Goal: Communication & Community: Answer question/provide support

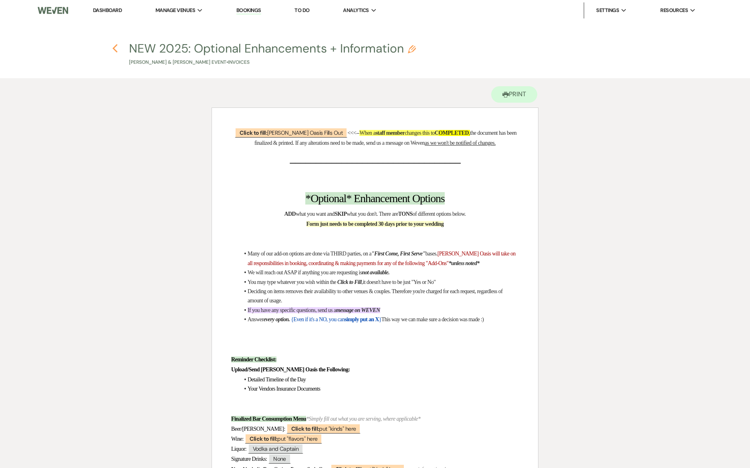
click at [117, 47] on icon "Previous" at bounding box center [115, 49] width 6 height 10
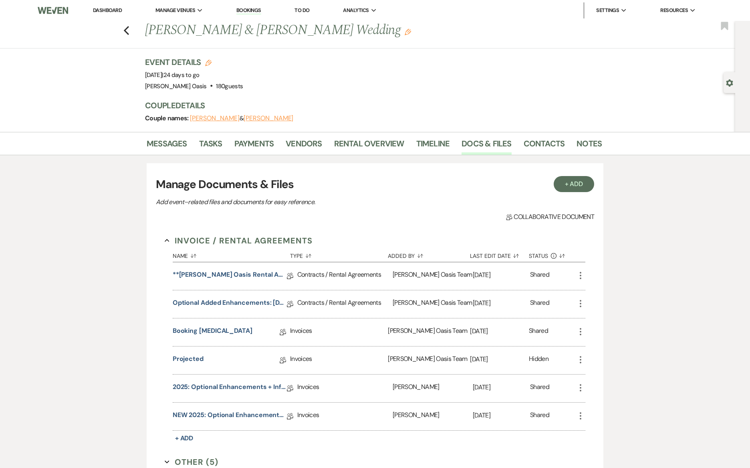
click at [120, 14] on li "Dashboard" at bounding box center [107, 10] width 37 height 16
click at [120, 8] on link "Dashboard" at bounding box center [107, 10] width 29 height 7
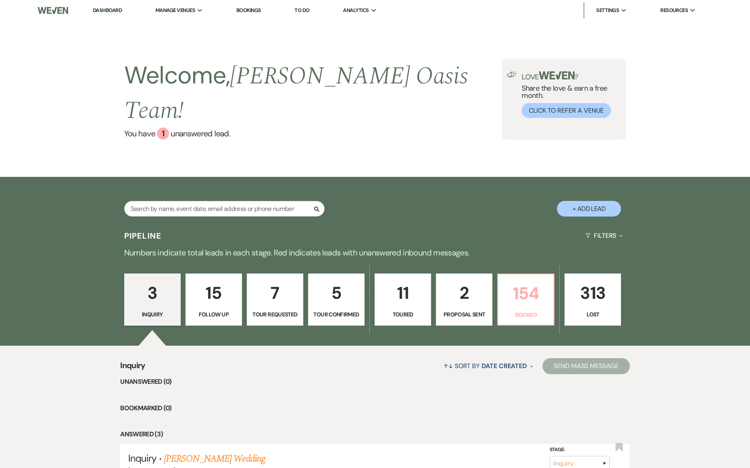
click at [521, 310] on p "Booked" at bounding box center [526, 314] width 46 height 9
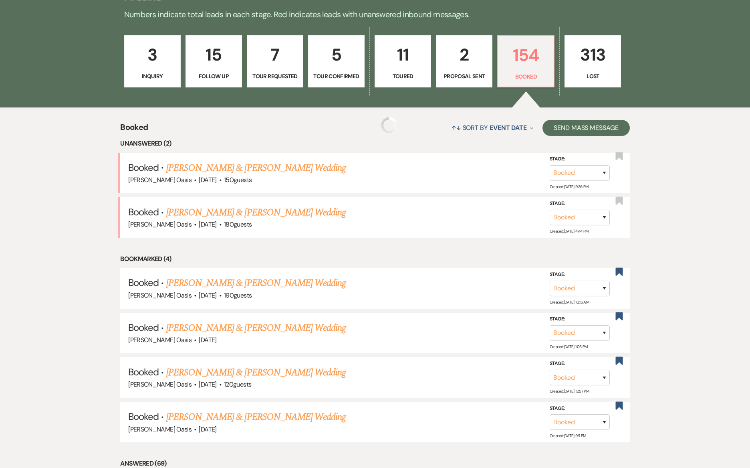
scroll to position [256, 0]
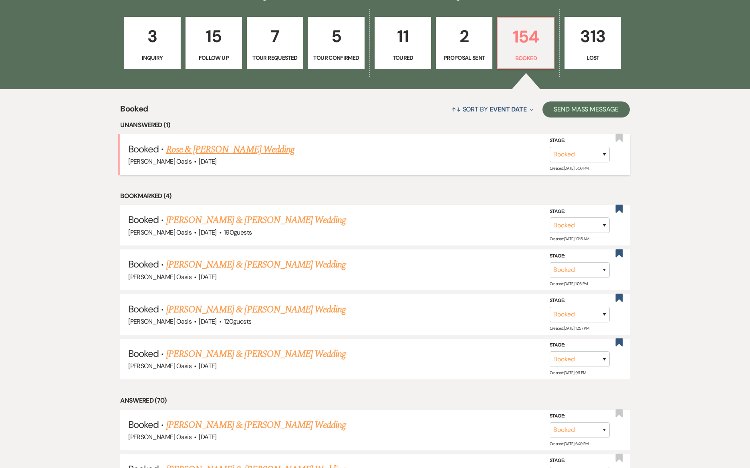
click at [224, 142] on link "Rose & [PERSON_NAME] Wedding" at bounding box center [230, 149] width 128 height 14
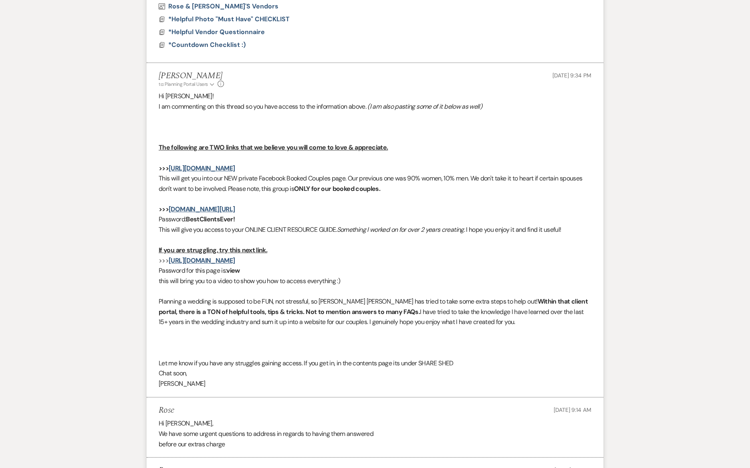
scroll to position [884, 0]
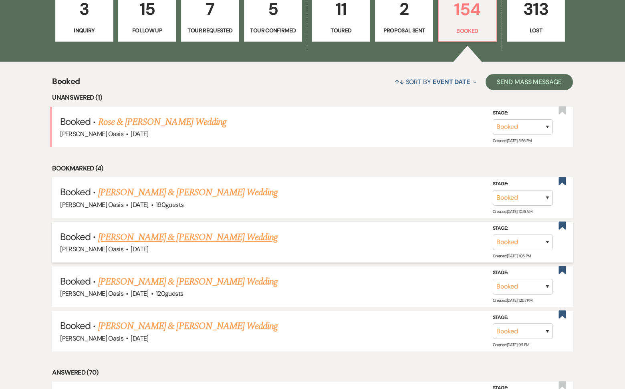
scroll to position [263, 0]
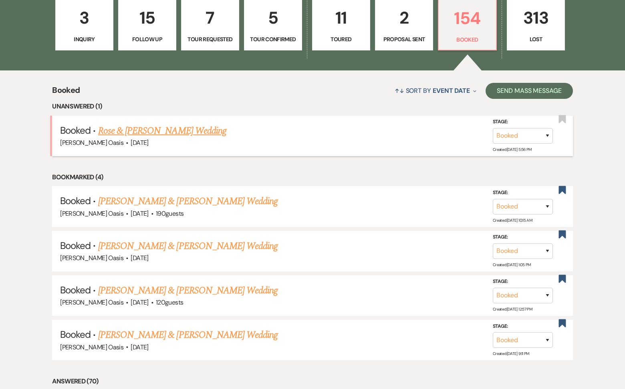
click at [150, 124] on link "Rose & [PERSON_NAME] Wedding" at bounding box center [162, 131] width 128 height 14
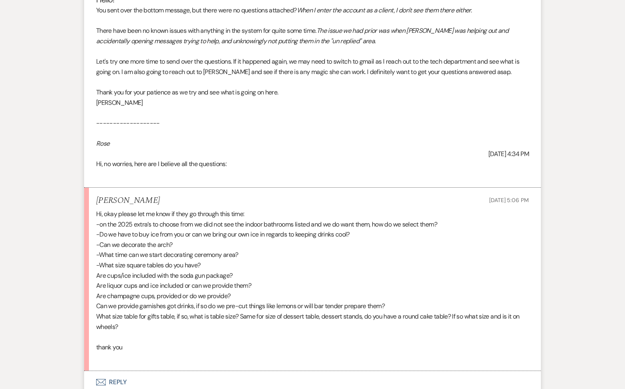
scroll to position [2159, 0]
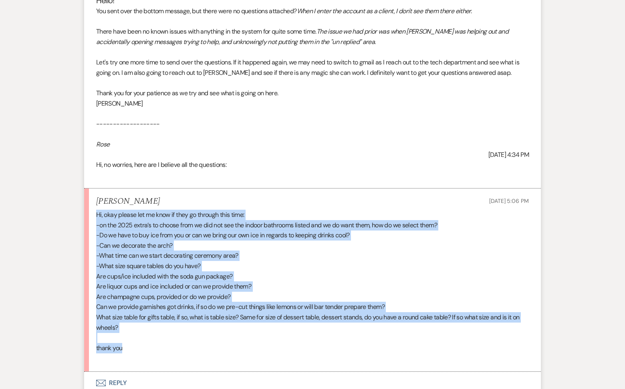
drag, startPoint x: 129, startPoint y: 346, endPoint x: 86, endPoint y: 211, distance: 142.2
click at [86, 211] on li "[PERSON_NAME] [DATE] 5:06 PM Hi, okay please let me know if they go through thi…" at bounding box center [312, 280] width 457 height 183
copy div "Hi, okay please let me know if they go through this time: -on the 2025 extra’s …"
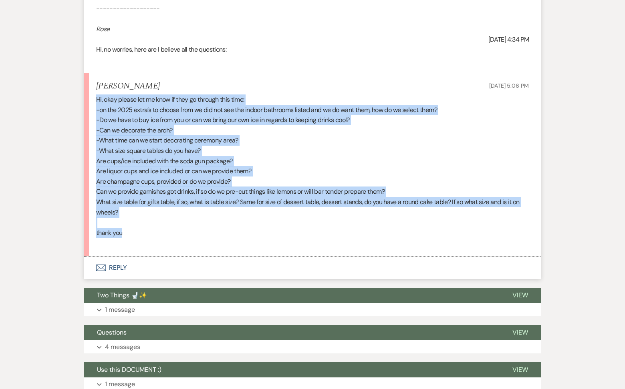
click at [151, 267] on button "Envelope Reply" at bounding box center [312, 268] width 457 height 22
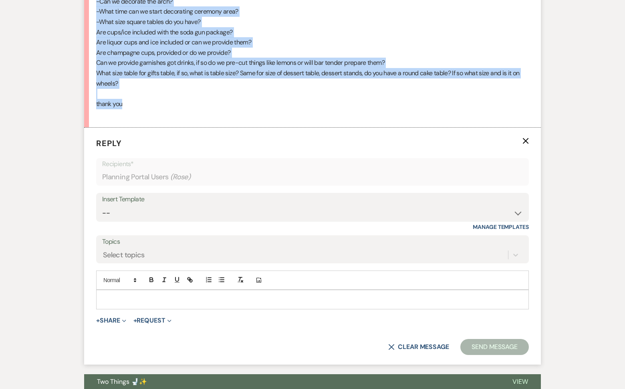
scroll to position [2416, 0]
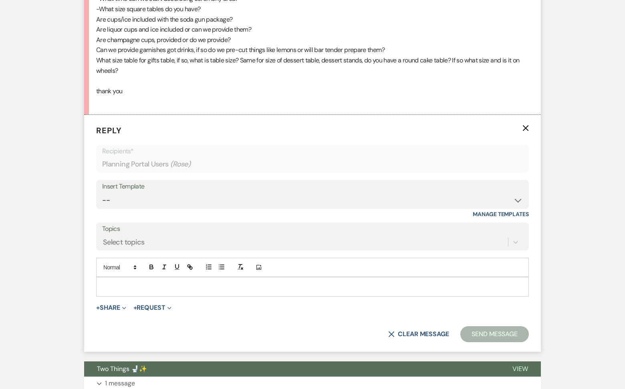
click at [142, 282] on p at bounding box center [313, 286] width 420 height 9
paste div
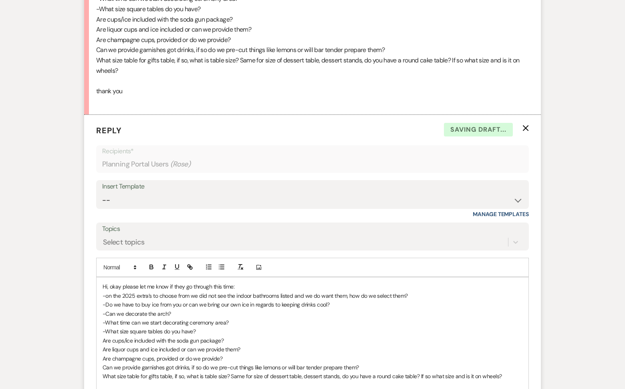
drag, startPoint x: 227, startPoint y: 286, endPoint x: 44, endPoint y: 286, distance: 182.7
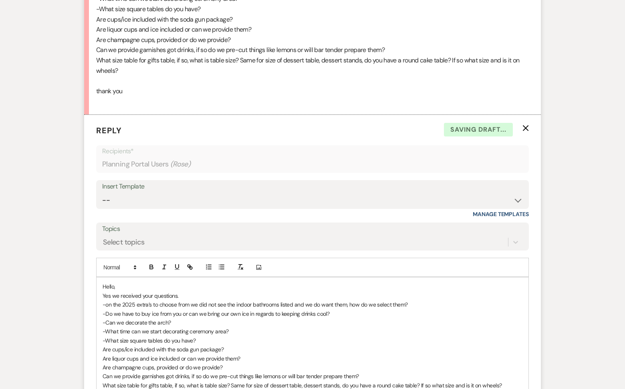
click at [193, 294] on p "Yes we received your questions." at bounding box center [313, 296] width 420 height 9
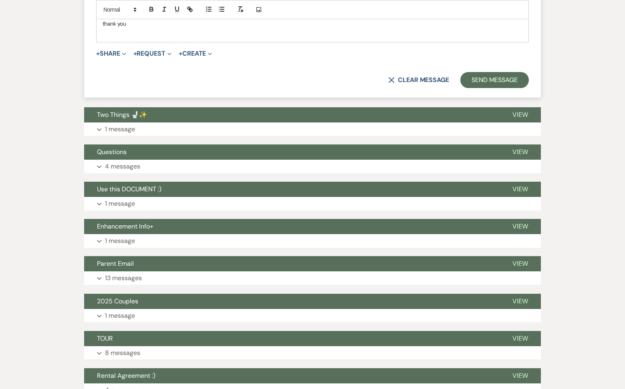
scroll to position [2797, 0]
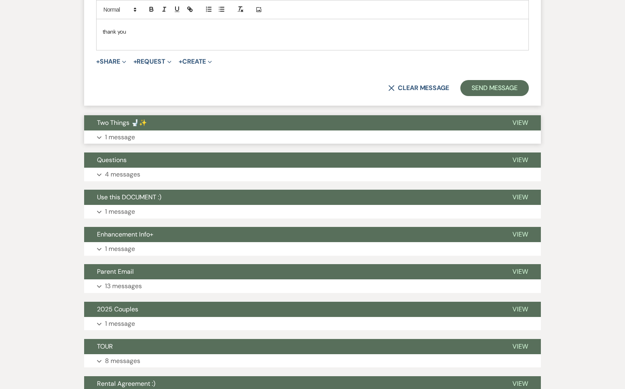
click at [236, 118] on button "Two Things 🚽✨" at bounding box center [291, 122] width 415 height 15
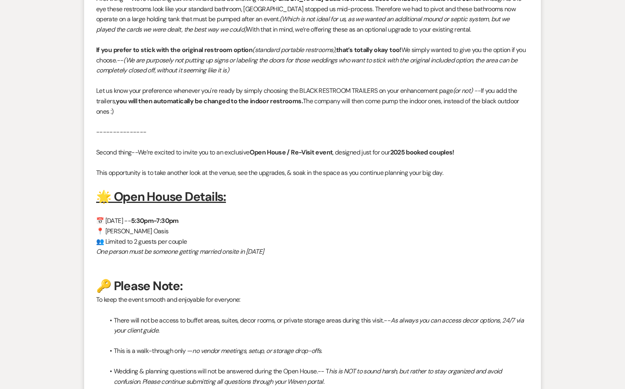
scroll to position [2918, 0]
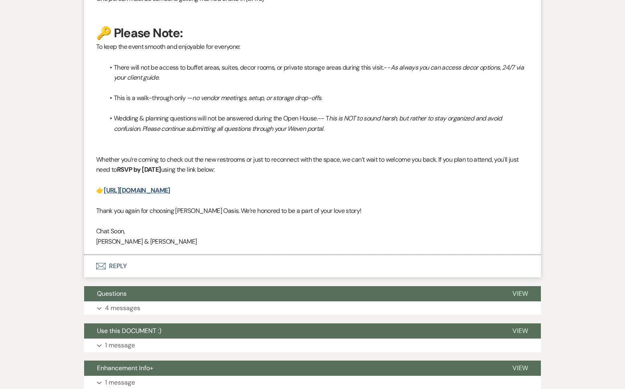
click at [151, 255] on button "Envelope Reply" at bounding box center [312, 266] width 457 height 22
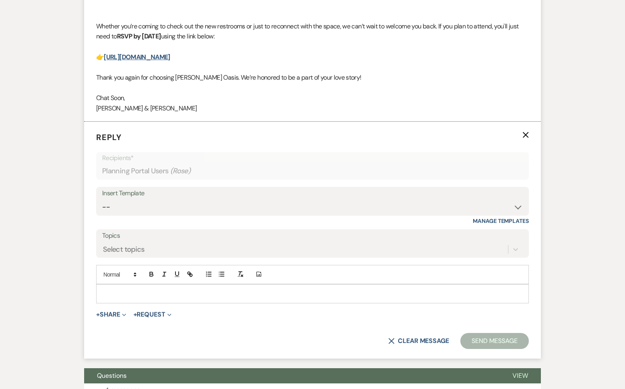
scroll to position [3431, 0]
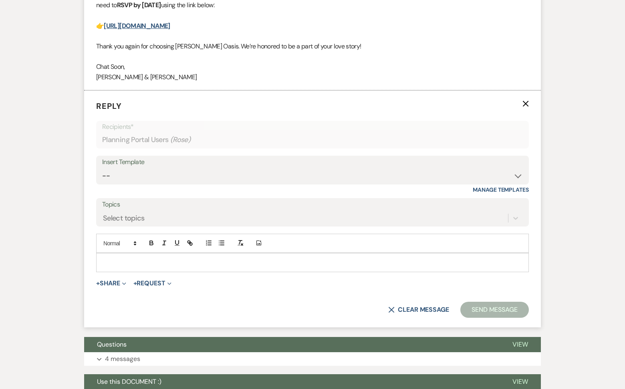
click at [157, 254] on div at bounding box center [313, 263] width 432 height 18
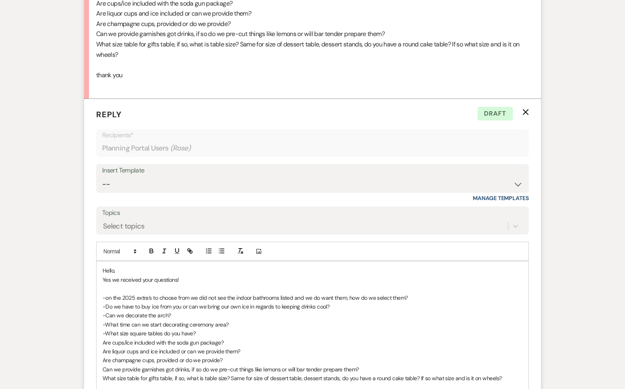
scroll to position [2518, 0]
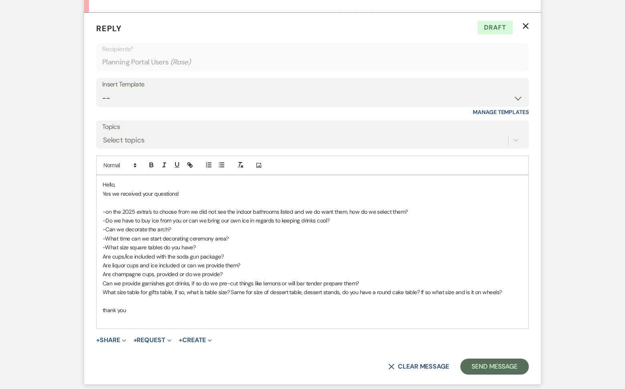
click at [419, 208] on p "-on the 2025 extra’s to choose from we did not see the indoor bathrooms listed …" at bounding box center [313, 212] width 420 height 9
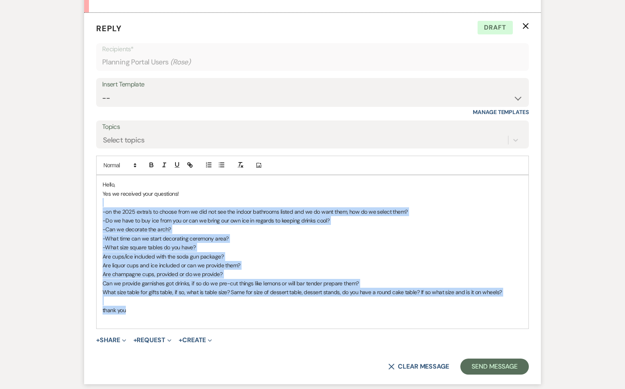
drag, startPoint x: 163, startPoint y: 304, endPoint x: 89, endPoint y: 200, distance: 127.0
click at [89, 200] on form "Reply X Draft Recipients* Planning Portal Users ( Rose ) Insert Template -- WEL…" at bounding box center [312, 199] width 457 height 372
click at [155, 160] on button "button" at bounding box center [151, 165] width 11 height 10
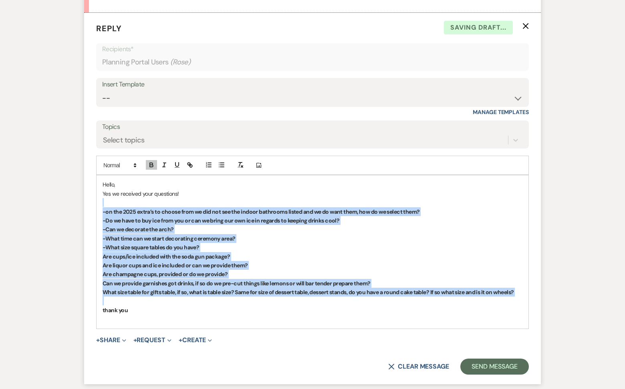
click at [433, 208] on p "-on the 2025 extra’s to choose from we did not see the indoor bathrooms listed …" at bounding box center [313, 212] width 420 height 9
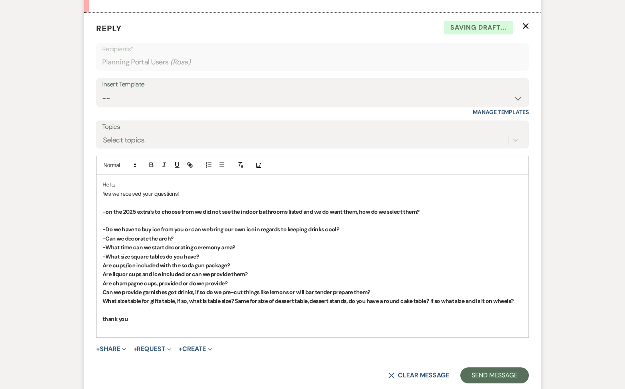
click at [222, 168] on div at bounding box center [215, 165] width 26 height 12
click at [221, 163] on icon "button" at bounding box center [221, 164] width 7 height 7
click at [126, 216] on li "I have gone ahead and replied within the thread where this information can be" at bounding box center [317, 220] width 412 height 9
click at [258, 216] on li "I have gone ahead and replied within the thread where this information can be" at bounding box center [317, 220] width 412 height 9
click at [334, 218] on li "I have gone ahead and replied within the thread where this detailed information…" at bounding box center [317, 220] width 412 height 9
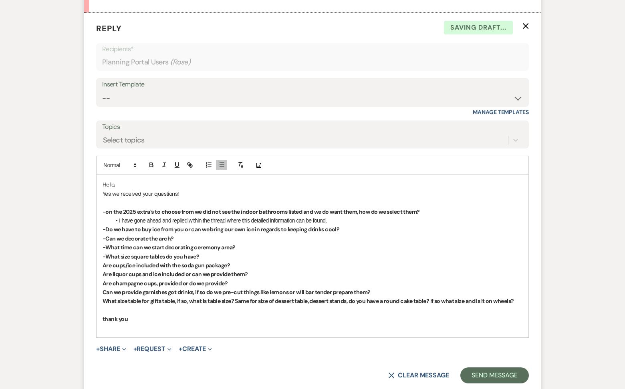
click at [343, 227] on p "-Do we have to buy ice from you or can we bring our own ice in regards to keepi…" at bounding box center [313, 229] width 420 height 9
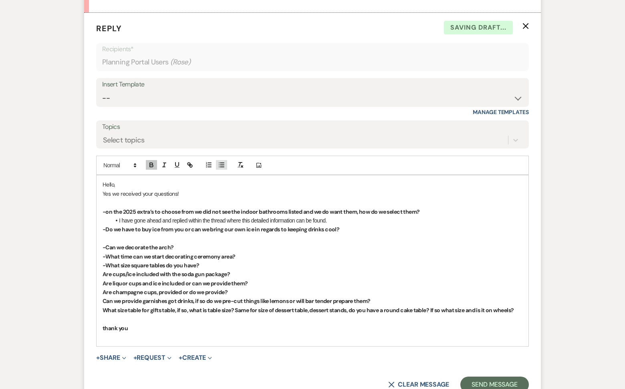
click at [220, 165] on button "button" at bounding box center [221, 165] width 11 height 10
click at [125, 216] on li "I have gone ahead and replied within the thread where this detailed information…" at bounding box center [317, 220] width 412 height 9
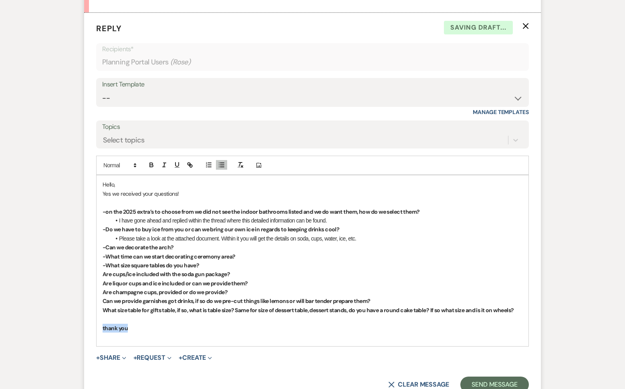
drag, startPoint x: 134, startPoint y: 333, endPoint x: 84, endPoint y: 329, distance: 50.6
click at [184, 243] on p "-Can we decorate the arch?" at bounding box center [313, 247] width 420 height 9
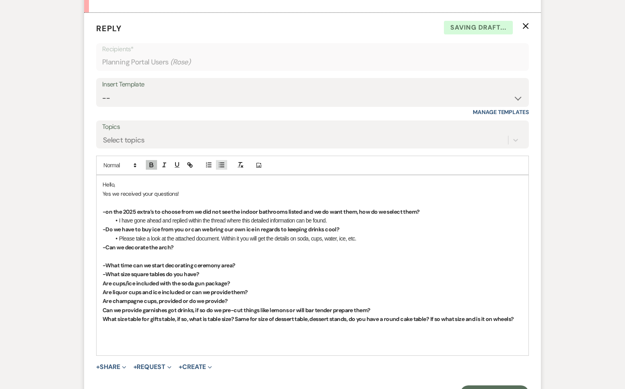
click at [223, 163] on icon "button" at bounding box center [221, 164] width 7 height 7
click at [244, 262] on p "-What time can we start decorating ceremony area?" at bounding box center [313, 265] width 420 height 9
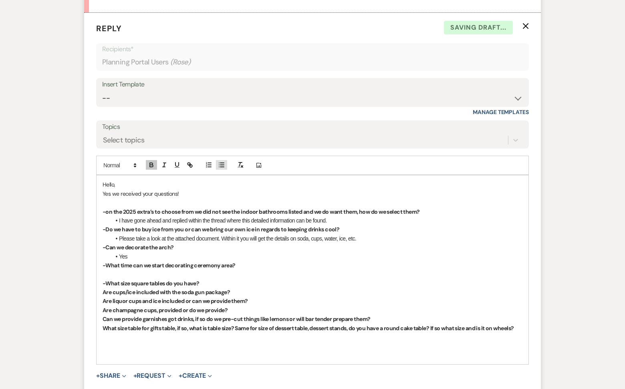
click at [220, 167] on line "button" at bounding box center [222, 167] width 4 height 0
click at [218, 271] on strong "You are allowed on property at 7am. The venue will not be open" at bounding box center [195, 274] width 153 height 6
drag, startPoint x: 319, startPoint y: 271, endPoint x: 266, endPoint y: 268, distance: 53.8
click at [266, 270] on li "You are allowed on property at 7am. The staff nor the venue will not be open" at bounding box center [317, 274] width 412 height 9
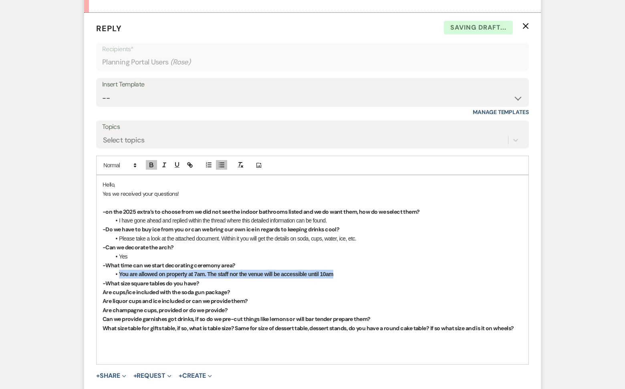
drag, startPoint x: 341, startPoint y: 274, endPoint x: 53, endPoint y: 270, distance: 288.1
click at [154, 161] on icon "button" at bounding box center [151, 164] width 7 height 7
click at [180, 298] on strong "Are liquor cups and ice included or can we provide them?" at bounding box center [175, 301] width 145 height 7
click at [208, 281] on p "-What size square tables do you have?" at bounding box center [313, 283] width 420 height 9
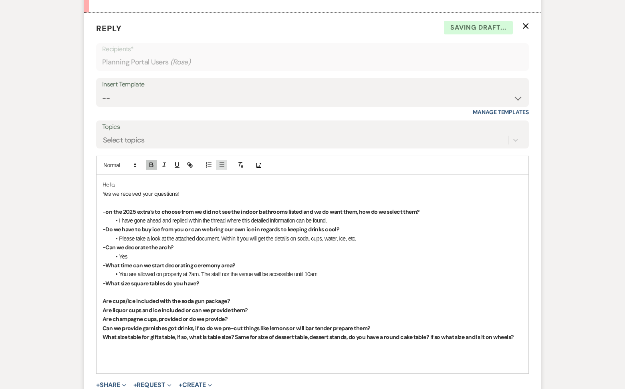
click at [220, 165] on icon "button" at bounding box center [221, 164] width 7 height 7
drag, startPoint x: 222, startPoint y: 289, endPoint x: 117, endPoint y: 289, distance: 105.0
click at [117, 289] on li "[URL][DOMAIN_NAME]" at bounding box center [317, 292] width 412 height 9
click at [190, 161] on icon "button" at bounding box center [189, 164] width 7 height 7
type input "[URL][DOMAIN_NAME]"
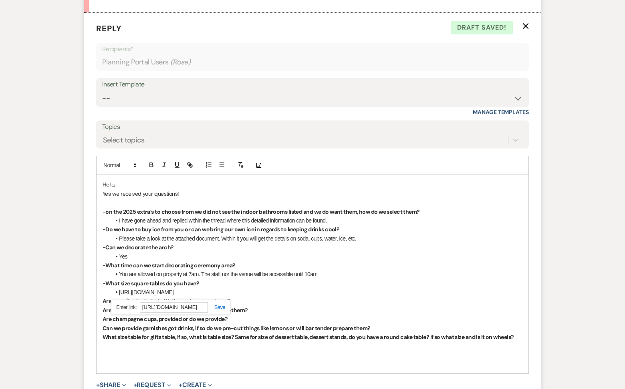
click at [221, 304] on link at bounding box center [216, 307] width 17 height 6
click at [237, 290] on li "[URL][DOMAIN_NAME]" at bounding box center [317, 292] width 412 height 9
click at [119, 289] on link "[URL][DOMAIN_NAME]" at bounding box center [146, 292] width 54 height 6
click at [244, 283] on p "-What size square tables do you have?" at bounding box center [313, 283] width 420 height 9
click at [119, 288] on span at bounding box center [119, 292] width 0 height 9
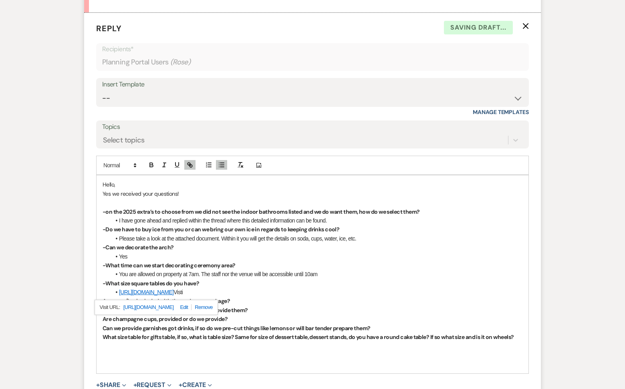
click at [118, 288] on li "[URL][DOMAIN_NAME] [PERSON_NAME]" at bounding box center [317, 292] width 412 height 9
click at [120, 280] on strong "-What size square tables do you have?" at bounding box center [151, 283] width 97 height 7
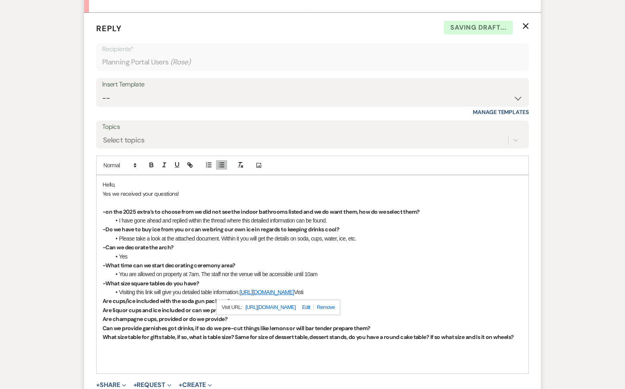
click at [374, 290] on li "Visiting this link will give you detailed table information. [URL][DOMAIN_NAME]…" at bounding box center [317, 292] width 412 height 9
click at [104, 298] on strong "Are cups/ice included with the soda gun package?" at bounding box center [166, 301] width 127 height 7
click at [245, 300] on p "-Are cups/ice included with the soda gun package?" at bounding box center [313, 301] width 420 height 9
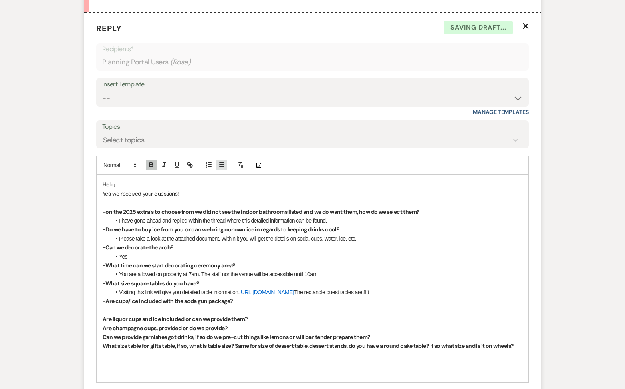
click at [222, 165] on line "button" at bounding box center [222, 165] width 4 height 0
click at [119, 306] on li "Details can be found on the enhancement page in the soda gun section." at bounding box center [317, 310] width 412 height 9
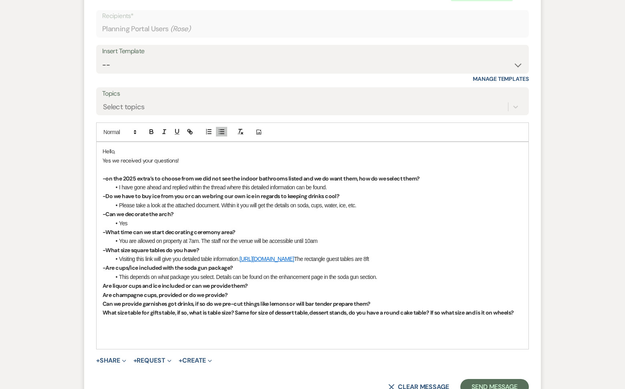
scroll to position [2553, 0]
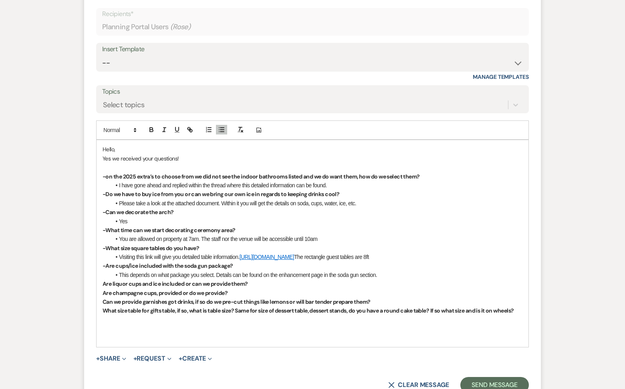
click at [103, 281] on strong "Are liquor cups and ice included or can we provide them?" at bounding box center [175, 283] width 145 height 7
click at [259, 281] on p "-Are liquor cups and ice included or can we provide them?" at bounding box center [313, 284] width 420 height 9
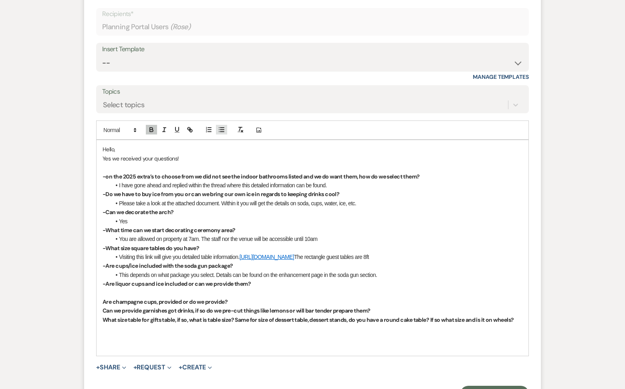
click at [224, 127] on icon "button" at bounding box center [221, 129] width 7 height 7
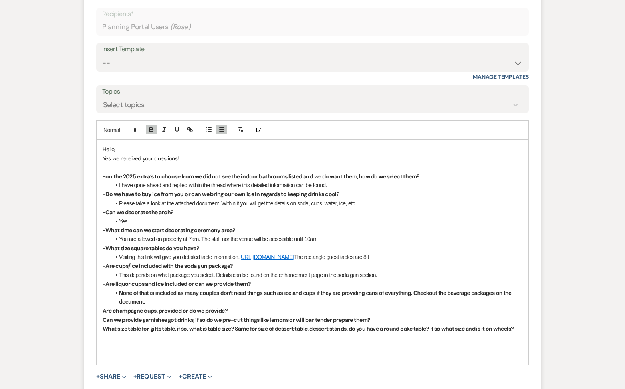
click at [119, 296] on strong "None of that is included as many couples don't need things such as ice and cups…" at bounding box center [315, 297] width 393 height 15
drag, startPoint x: 171, startPoint y: 298, endPoint x: 110, endPoint y: 291, distance: 61.3
click at [110, 291] on div "Hello, Yes we received your questions! -on the 2025 extra’s to choose from we d…" at bounding box center [313, 252] width 432 height 225
click at [151, 130] on icon "button" at bounding box center [151, 131] width 3 height 2
click at [143, 284] on p "-Are liquor cups and ice included or can we provide them?" at bounding box center [313, 284] width 420 height 9
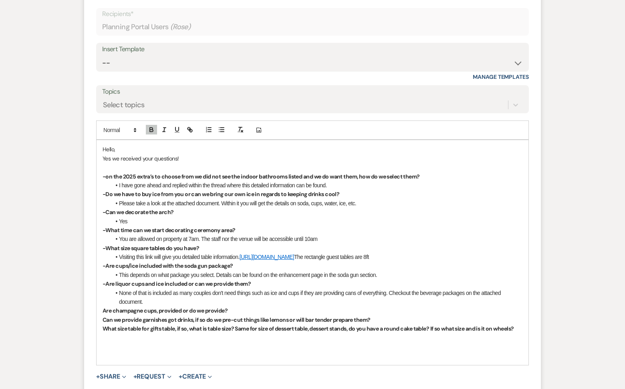
click at [394, 290] on span "None of that is included as many couples don't need things such as ice and cups…" at bounding box center [310, 297] width 383 height 15
click at [101, 308] on div "Hello, Yes we received your questions! -on the 2025 extra’s to choose from we d…" at bounding box center [313, 252] width 432 height 225
click at [233, 308] on p "-Are champagne cups, provided or do we provide?" at bounding box center [313, 310] width 420 height 9
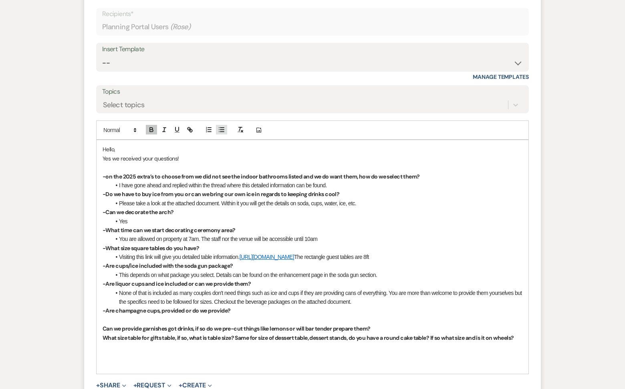
click at [221, 127] on icon "button" at bounding box center [221, 129] width 7 height 7
drag, startPoint x: 225, startPoint y: 309, endPoint x: 94, endPoint y: 308, distance: 130.6
click at [94, 308] on form "Reply X Draft saved! Recipients* Planning Portal Users ( Rose ) Insert Template…" at bounding box center [312, 204] width 457 height 452
copy strong "-Are champagne cups, provided or do we provide?"
click at [349, 190] on p "-Do we have to buy ice from you or can we bring our own ice in regards to keepi…" at bounding box center [313, 194] width 420 height 9
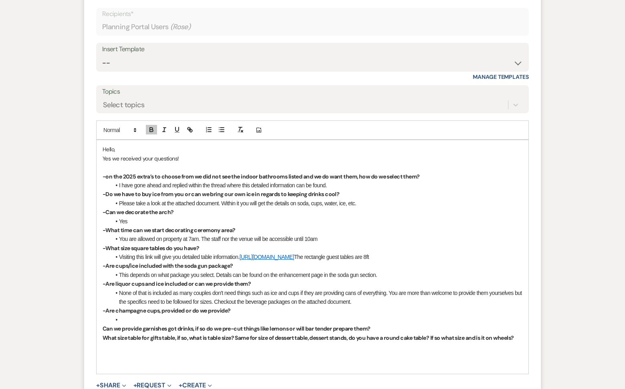
click at [257, 280] on p "-Are liquor cups and ice included or can we provide them?" at bounding box center [313, 284] width 420 height 9
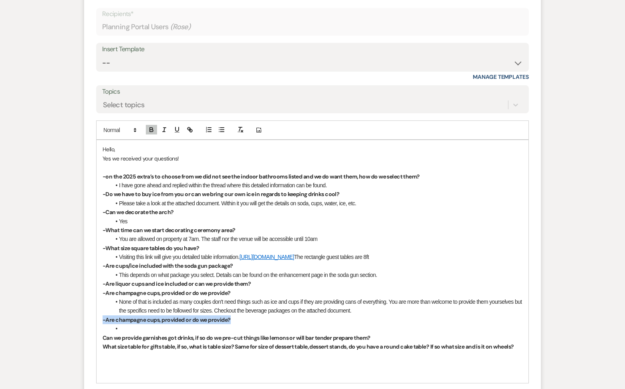
drag, startPoint x: 236, startPoint y: 316, endPoint x: 90, endPoint y: 316, distance: 146.6
click at [90, 316] on form "Reply X Saving draft... Recipients* Planning Portal Users ( Rose ) Insert Templ…" at bounding box center [312, 209] width 457 height 462
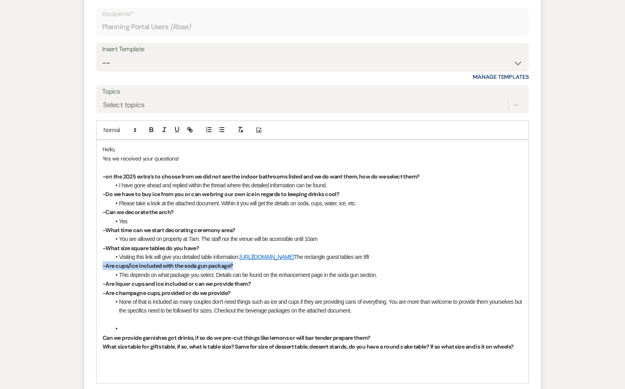
drag, startPoint x: 236, startPoint y: 262, endPoint x: 87, endPoint y: 262, distance: 149.4
click at [87, 262] on form "Reply X Saving draft... Recipients* Planning Portal Users ( Rose ) Insert Templ…" at bounding box center [312, 209] width 457 height 462
copy strong "-Are cups/ice included with the soda gun package?"
click at [106, 281] on strong "-Are liquor cups and ice included or can we provide them?" at bounding box center [177, 283] width 148 height 7
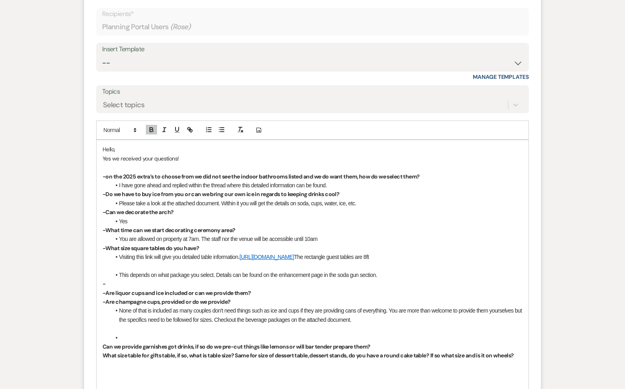
click at [112, 280] on p "-" at bounding box center [313, 284] width 420 height 9
drag, startPoint x: 409, startPoint y: 270, endPoint x: 114, endPoint y: 273, distance: 294.5
click at [114, 273] on li "This depends on what package you select. Details can be found on the enhancemen…" at bounding box center [317, 275] width 412 height 9
copy li "This depends on what package you select. Details can be found on the enhancemen…"
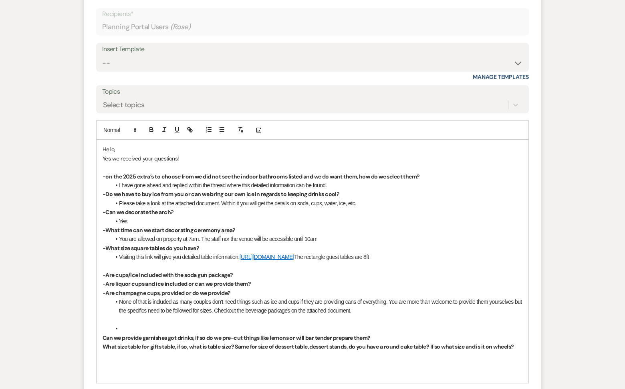
click at [119, 299] on span "None of that is included as many couples don't need things such as ice and cups…" at bounding box center [321, 306] width 404 height 15
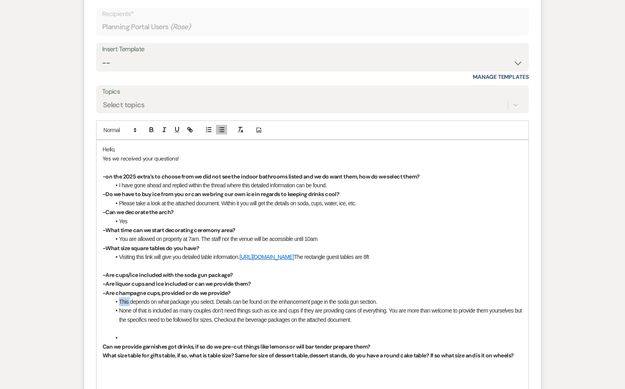
drag, startPoint x: 129, startPoint y: 299, endPoint x: 120, endPoint y: 298, distance: 9.2
click at [120, 298] on li "This depends on what package you select. Details can be found on the enhancemen…" at bounding box center [317, 302] width 412 height 9
click at [259, 298] on li "All beverage questions can be found and figured out depends on what package you…" at bounding box center [317, 302] width 412 height 9
click at [329, 299] on li "All beverage questions can be found and figured out depending on what package y…" at bounding box center [317, 302] width 412 height 9
drag, startPoint x: 230, startPoint y: 297, endPoint x: 172, endPoint y: 301, distance: 58.6
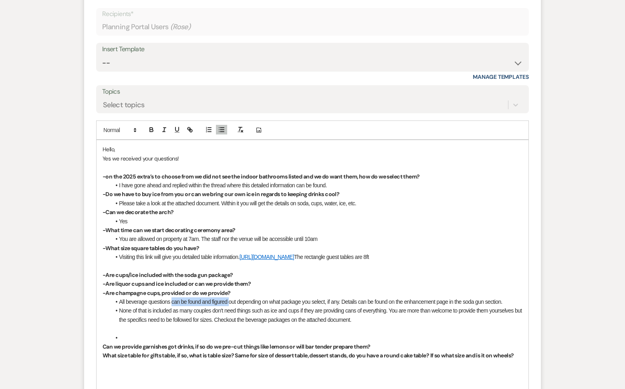
click at [172, 301] on li "All beverage questions can be found and figured out depending on what package y…" at bounding box center [317, 302] width 412 height 9
click at [170, 300] on li "All beverage questions are depending on what package you select, if any. Detail…" at bounding box center [317, 302] width 412 height 9
drag, startPoint x: 206, startPoint y: 298, endPoint x: 126, endPoint y: 297, distance: 80.1
click at [126, 298] on li "All beverage questions are depending on what package you select, if any. Detail…" at bounding box center [317, 302] width 412 height 9
drag, startPoint x: 439, startPoint y: 296, endPoint x: 384, endPoint y: 299, distance: 54.9
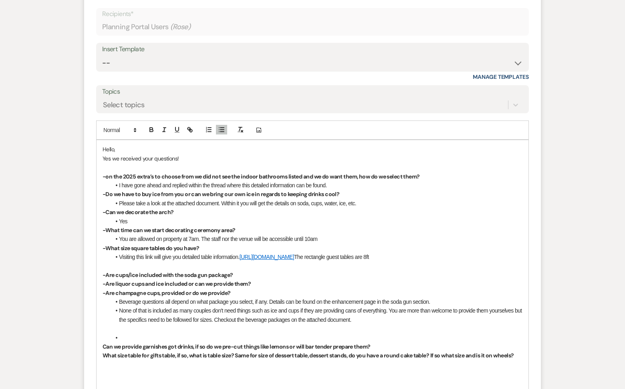
click at [384, 299] on li "Beverage questions all depend on what package you select, if any. Details can b…" at bounding box center [317, 302] width 412 height 9
drag, startPoint x: 270, startPoint y: 298, endPoint x: 427, endPoint y: 302, distance: 157.1
click at [427, 302] on li "Beverage questions all depend on what package you select, if any. Details can b…" at bounding box center [317, 302] width 412 height 9
drag, startPoint x: 401, startPoint y: 302, endPoint x: 271, endPoint y: 300, distance: 130.2
click at [271, 300] on li "Beverage questions all depend on what package you select, if any. Details can b…" at bounding box center [317, 302] width 412 height 9
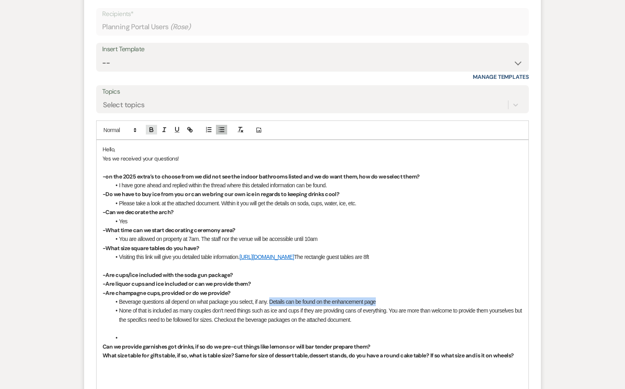
click at [151, 129] on icon "button" at bounding box center [151, 129] width 7 height 7
click at [171, 129] on div at bounding box center [170, 130] width 51 height 12
click at [177, 126] on icon "button" at bounding box center [176, 129] width 7 height 7
click at [216, 253] on li "Visiting this link will give you detailed table information. [URL][DOMAIN_NAME]…" at bounding box center [317, 257] width 412 height 9
drag, startPoint x: 345, startPoint y: 189, endPoint x: 91, endPoint y: 189, distance: 254.4
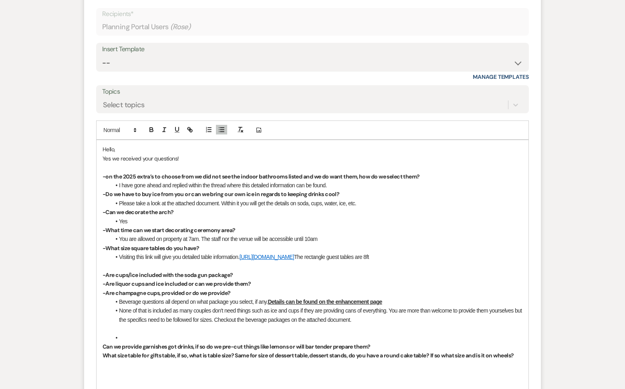
click at [91, 189] on form "Reply X Draft saved! Recipients* Planning Portal Users ( Rose ) Insert Template…" at bounding box center [312, 213] width 457 height 470
copy strong "-Do we have to buy ice from you or can we bring our own ice in regards to keepi…"
click at [101, 268] on div "Hello, Yes we received your questions! -on the 2025 extra’s to choose from we d…" at bounding box center [313, 266] width 432 height 252
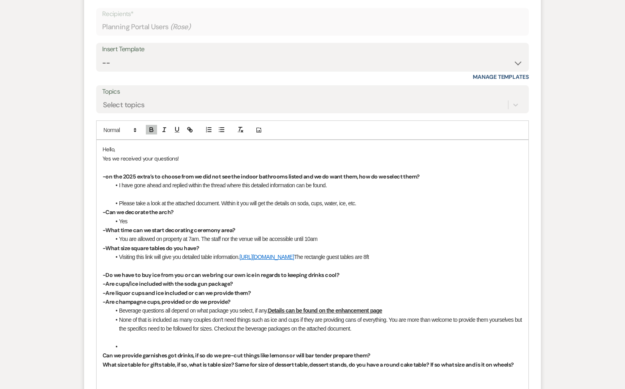
drag, startPoint x: 365, startPoint y: 199, endPoint x: 57, endPoint y: 203, distance: 308.1
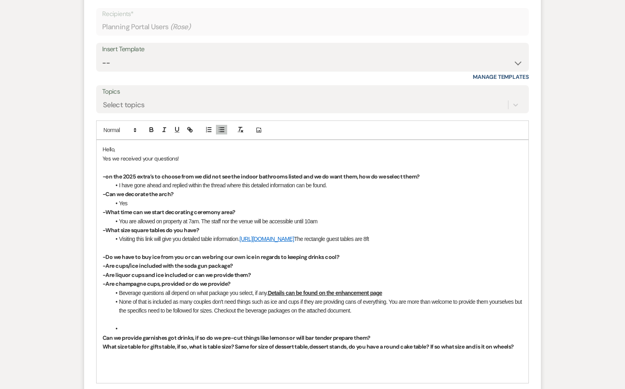
click at [128, 326] on li at bounding box center [317, 328] width 412 height 9
click at [103, 335] on strong "Can we provide garnishes got drinks, if so do we pre-cut things like lemons or …" at bounding box center [237, 338] width 268 height 7
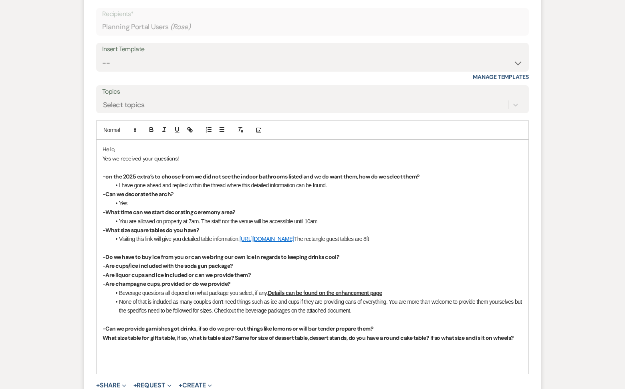
click at [393, 324] on p "-Can we provide garnishes got drinks, if so do we pre-cut things like lemons or…" at bounding box center [313, 328] width 420 height 9
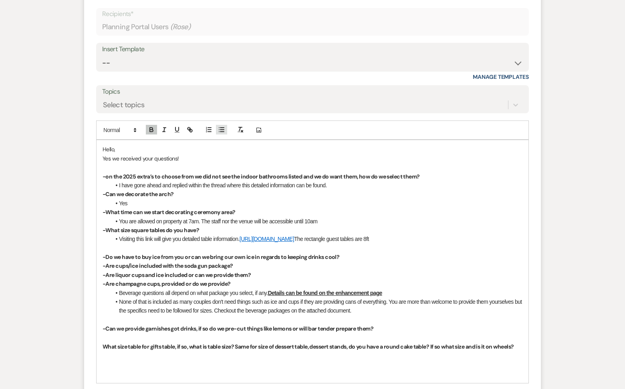
click at [221, 130] on line "button" at bounding box center [222, 130] width 4 height 0
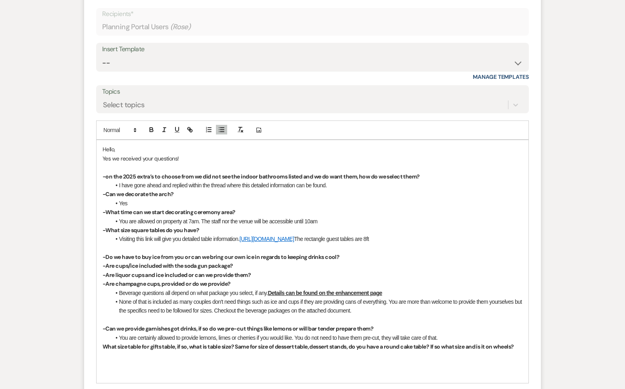
click at [143, 351] on p "What size table for gifts table, if so, what is table size? Same for size of de…" at bounding box center [313, 347] width 420 height 9
click at [101, 342] on div "Hello, Yes we received your questions! -on the 2025 extra’s to choose from we d…" at bounding box center [313, 261] width 432 height 243
click at [133, 349] on p "-What size table for gifts table, if so, what is table size? Same for size of d…" at bounding box center [313, 347] width 420 height 9
click at [225, 126] on icon "button" at bounding box center [221, 129] width 7 height 7
click at [352, 183] on li "I have gone ahead and replied within the thread where this detailed information…" at bounding box center [317, 185] width 412 height 9
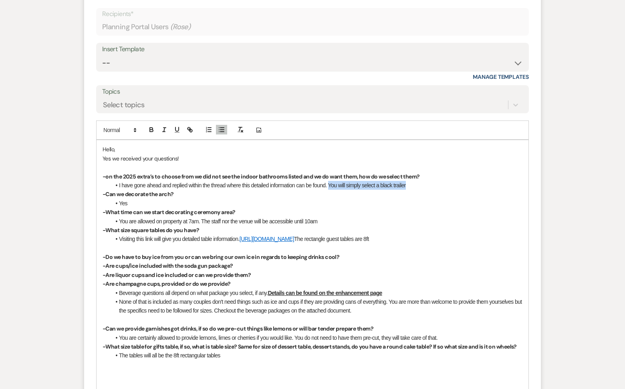
drag, startPoint x: 423, startPoint y: 183, endPoint x: 330, endPoint y: 182, distance: 92.5
click at [330, 182] on li "I have gone ahead and replied within the thread where this detailed information…" at bounding box center [317, 185] width 412 height 9
copy li "You will simply select a black trailer"
click at [117, 182] on li "I have gone ahead and replied within the thread where this detailed information…" at bounding box center [317, 185] width 412 height 9
click at [433, 235] on li "Visiting this link will give you detailed table information. [URL][DOMAIN_NAME]…" at bounding box center [317, 239] width 412 height 9
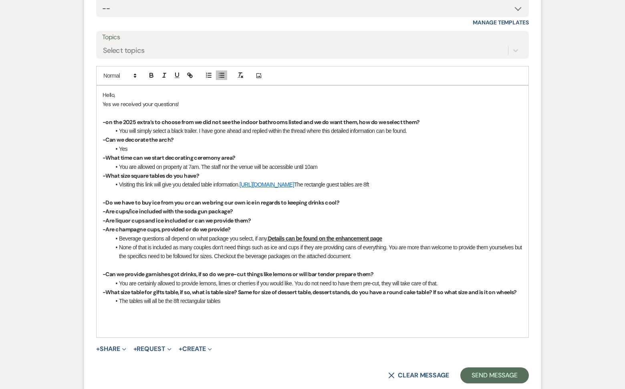
scroll to position [2616, 0]
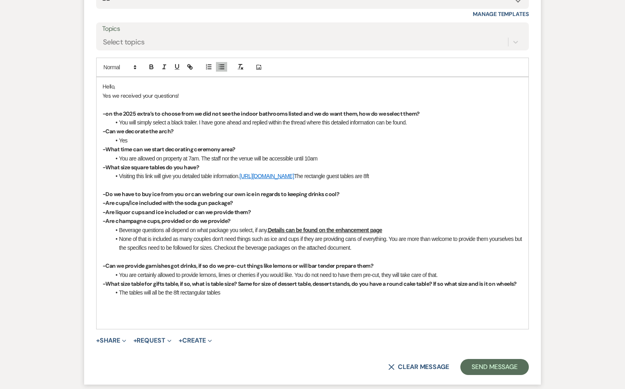
click at [276, 297] on li "The tables will all be the 8ft rectangular tables" at bounding box center [317, 292] width 412 height 9
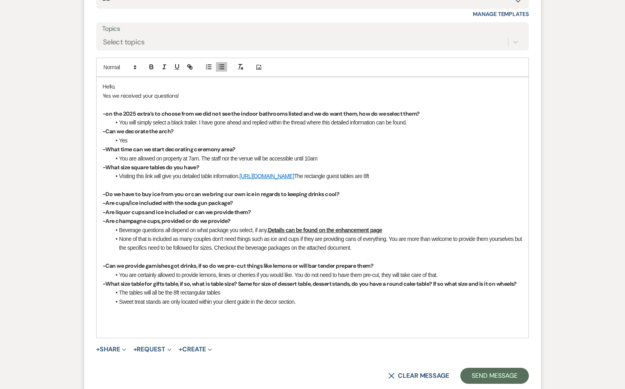
click at [179, 306] on li "Sweet treat stands are only located within your client guide in the decor secti…" at bounding box center [317, 302] width 412 height 9
click at [303, 306] on li "Sweet treat stands are only located within your client guide in the decor secti…" at bounding box center [317, 302] width 412 height 9
click at [111, 353] on button "+ Share Expand" at bounding box center [111, 350] width 30 height 6
click at [138, 369] on span "Doc Upload Documents" at bounding box center [129, 365] width 46 height 8
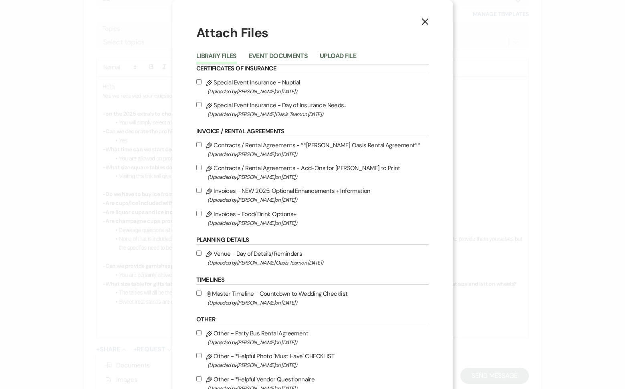
scroll to position [4, 0]
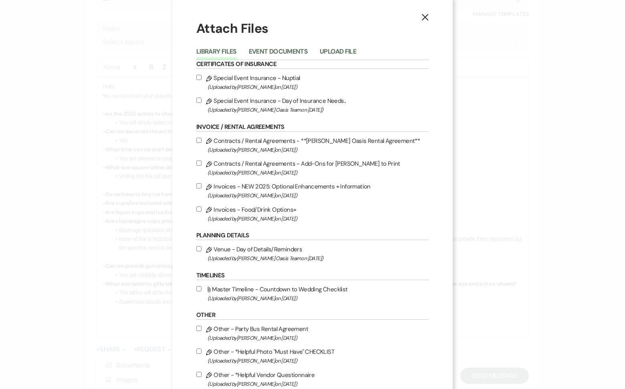
click at [273, 46] on li "Event Documents" at bounding box center [284, 52] width 71 height 13
click at [274, 49] on button "Event Documents" at bounding box center [278, 53] width 59 height 11
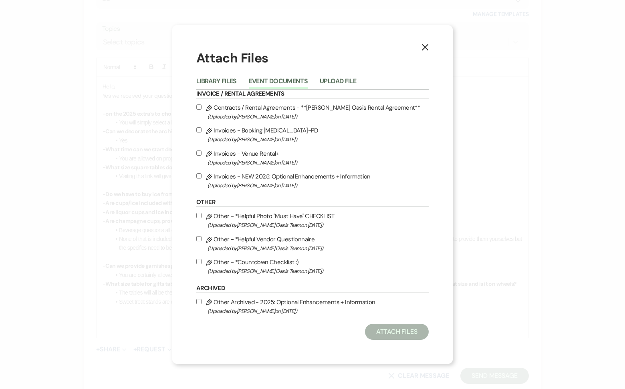
click at [237, 178] on label "Pencil Invoices - NEW 2025: Optional Enhancements + Information (Uploaded by [P…" at bounding box center [312, 180] width 232 height 19
click at [202, 178] on input "Pencil Invoices - NEW 2025: Optional Enhancements + Information (Uploaded by [P…" at bounding box center [198, 175] width 5 height 5
checkbox input "true"
click at [397, 335] on button "Attach Files" at bounding box center [397, 332] width 64 height 16
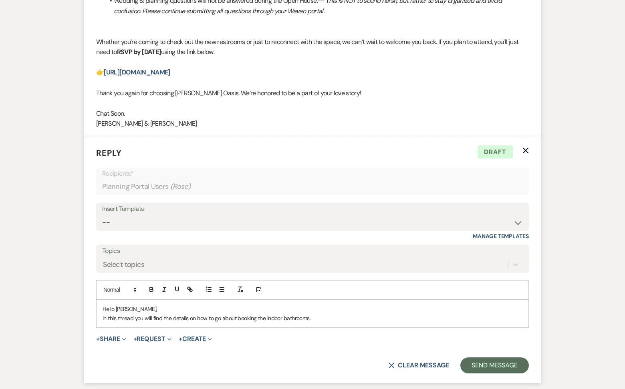
scroll to position [3506, 0]
click at [315, 313] on p "In this thread you will find the details on how to go about booking the indoor …" at bounding box center [313, 317] width 420 height 9
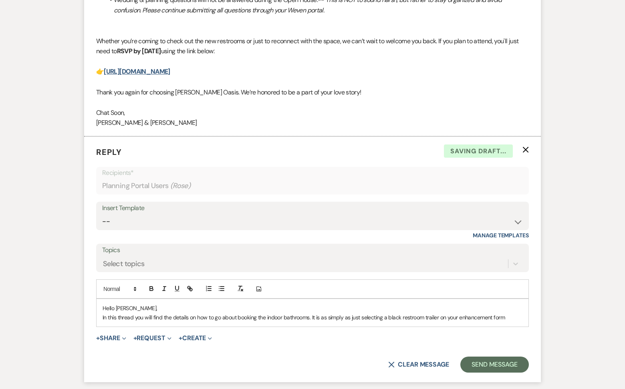
click at [514, 313] on p "In this thread you will find the details on how to go about booking the indoor …" at bounding box center [313, 317] width 420 height 9
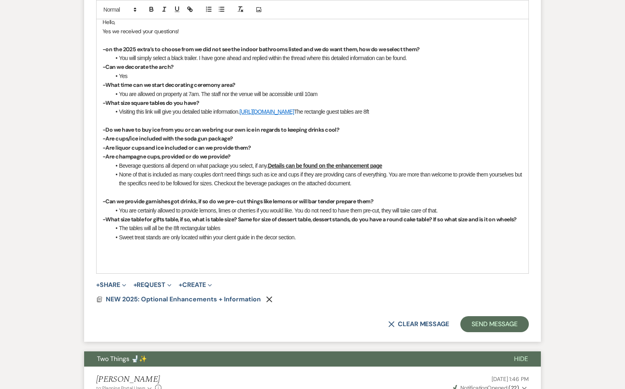
scroll to position [2601, 0]
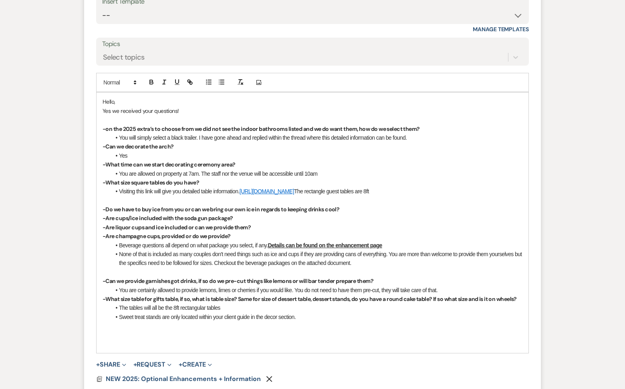
click at [111, 109] on span "Yes we received your questions!" at bounding box center [141, 110] width 77 height 7
click at [192, 109] on p "Yes, we received your questions!" at bounding box center [313, 111] width 420 height 9
click at [316, 322] on li "Sweet treat stands are only located within your client guide in the decor secti…" at bounding box center [317, 317] width 412 height 9
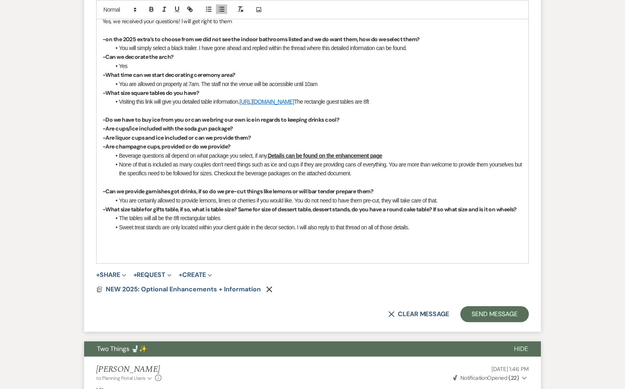
scroll to position [2697, 0]
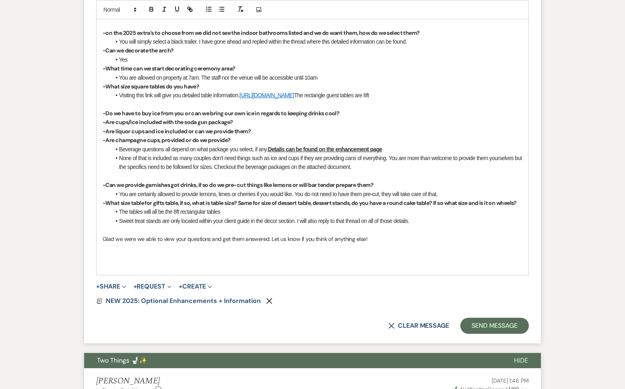
click at [218, 234] on p at bounding box center [313, 230] width 420 height 9
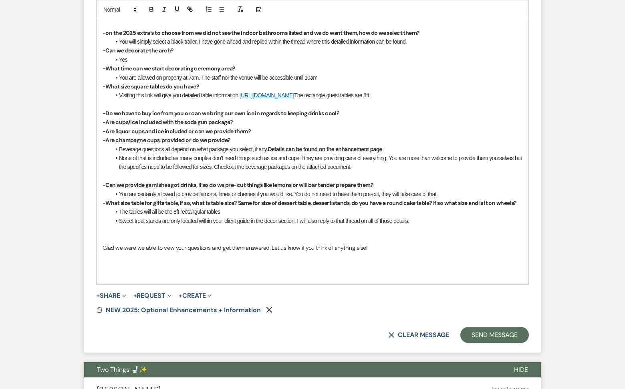
click at [192, 261] on p at bounding box center [313, 256] width 420 height 9
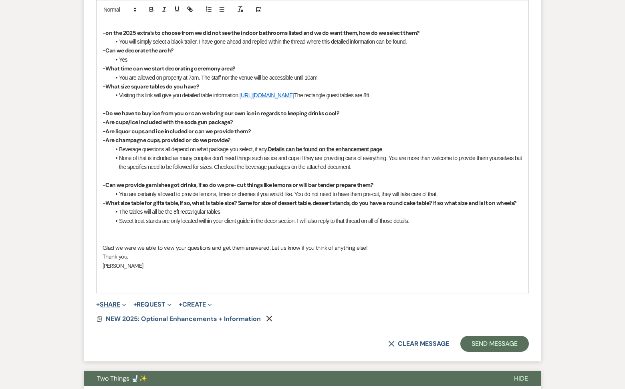
click at [110, 308] on button "+ Share Expand" at bounding box center [111, 305] width 30 height 6
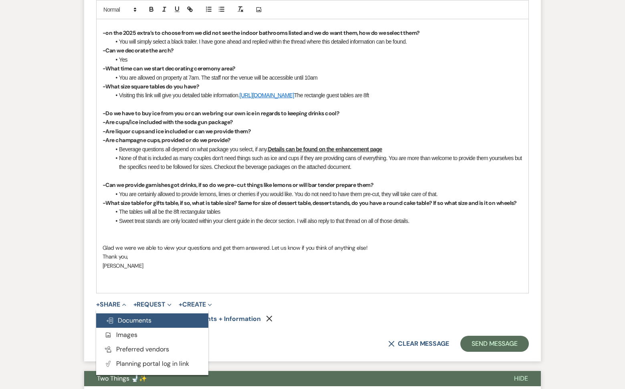
click at [119, 325] on span "Doc Upload Documents" at bounding box center [129, 320] width 46 height 8
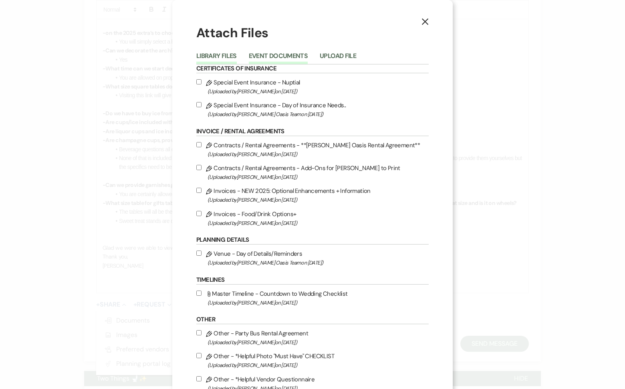
click at [281, 58] on button "Event Documents" at bounding box center [278, 58] width 59 height 11
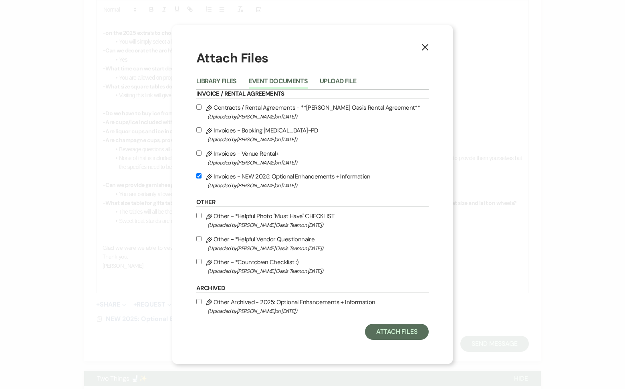
click at [229, 103] on label "Pencil Contracts / Rental Agreements - **[PERSON_NAME] Oasis Rental Agreement**…" at bounding box center [312, 112] width 232 height 19
click at [202, 105] on input "Pencil Contracts / Rental Agreements - **[PERSON_NAME] Oasis Rental Agreement**…" at bounding box center [198, 107] width 5 height 5
checkbox input "true"
click at [388, 328] on button "Attach Files" at bounding box center [397, 332] width 64 height 16
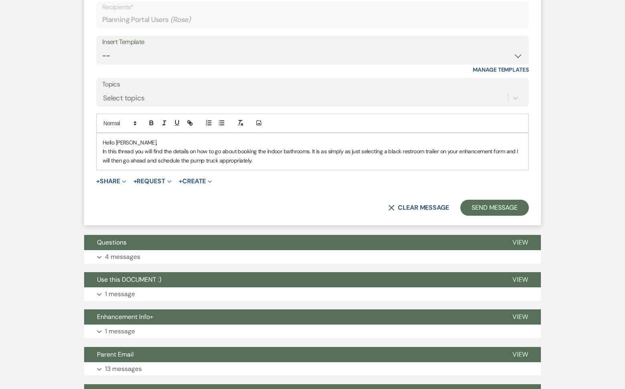
scroll to position [3722, 0]
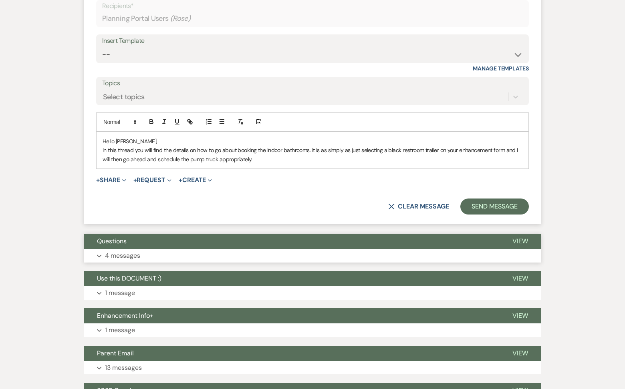
click at [385, 234] on button "Questions" at bounding box center [291, 241] width 415 height 15
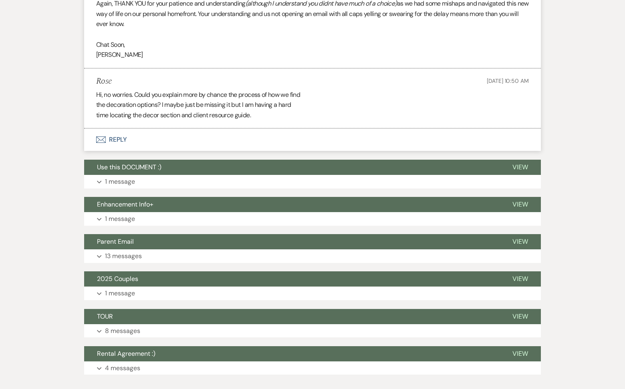
scroll to position [4334, 0]
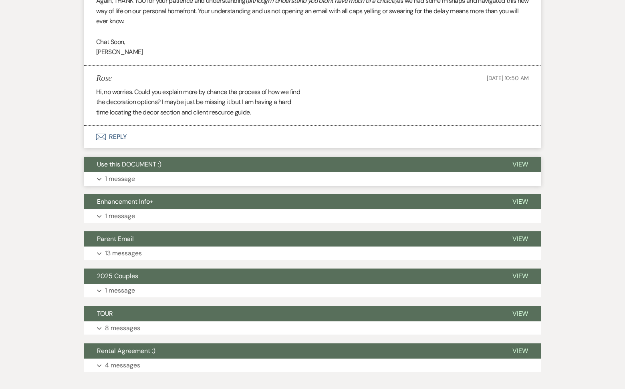
click at [352, 161] on button "Use this DOCUMENT :)" at bounding box center [291, 164] width 415 height 15
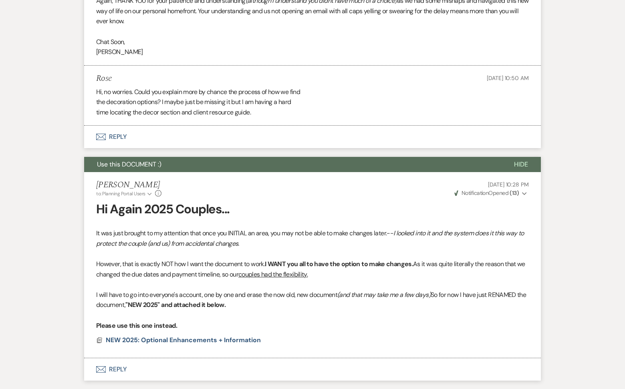
scroll to position [4355, 0]
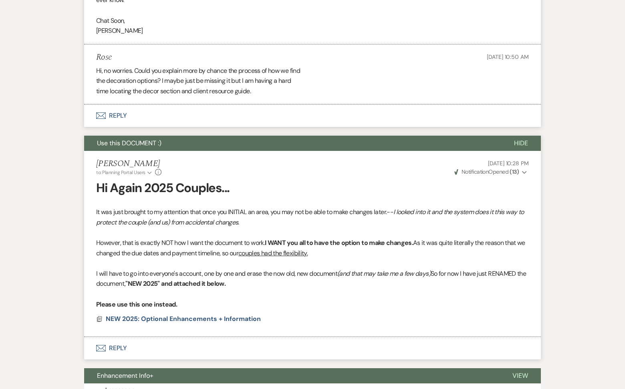
click at [349, 139] on button "Use this DOCUMENT :)" at bounding box center [292, 143] width 417 height 15
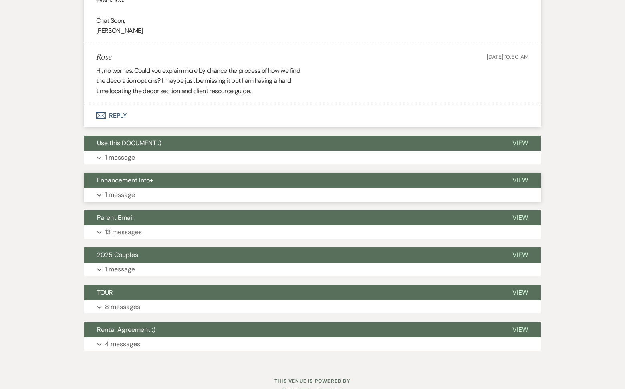
click at [304, 177] on button "Enhancement Info+" at bounding box center [291, 180] width 415 height 15
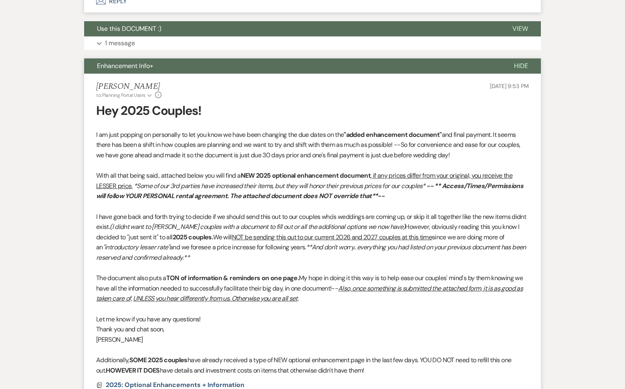
scroll to position [4488, 0]
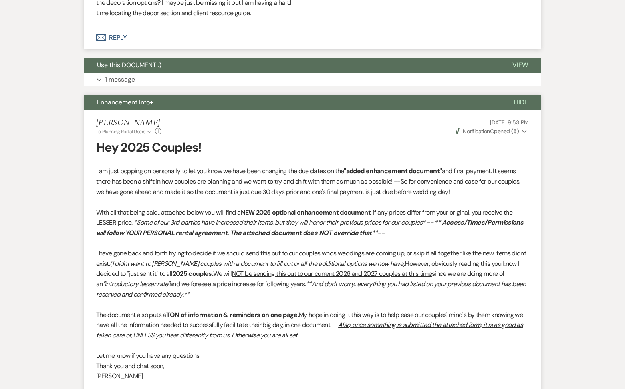
click at [289, 95] on button "Enhancement Info+" at bounding box center [292, 102] width 417 height 15
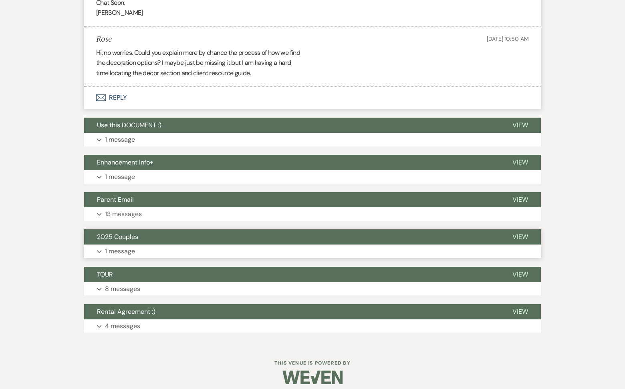
click at [195, 230] on button "2025 Couples" at bounding box center [291, 237] width 415 height 15
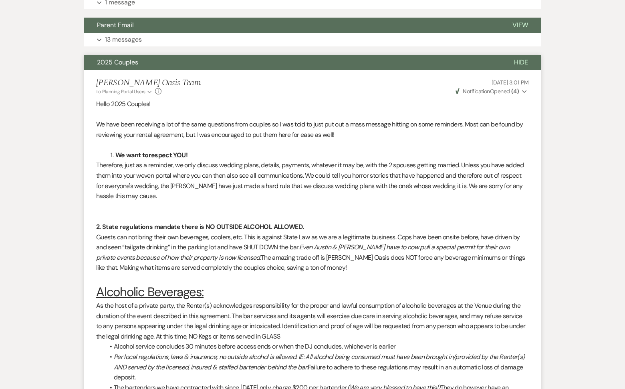
scroll to position [4485, 0]
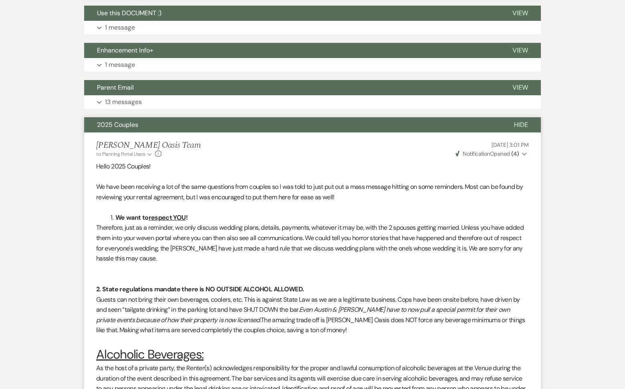
click at [169, 118] on button "2025 Couples" at bounding box center [292, 124] width 417 height 15
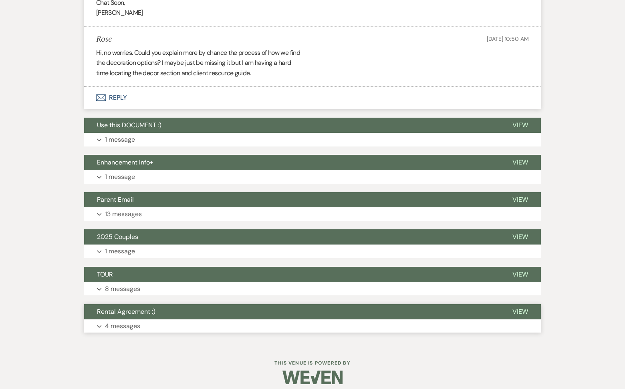
click at [175, 304] on button "Rental Agreement :)" at bounding box center [291, 311] width 415 height 15
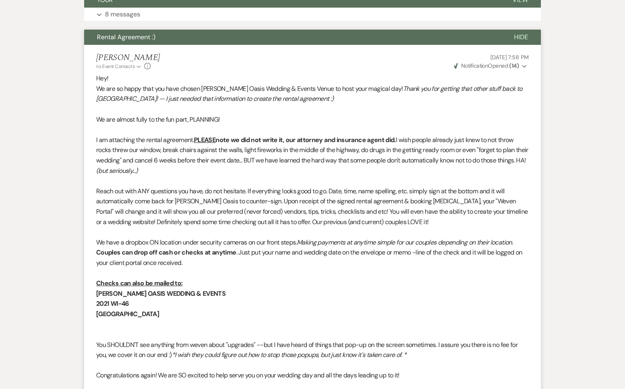
scroll to position [4616, 0]
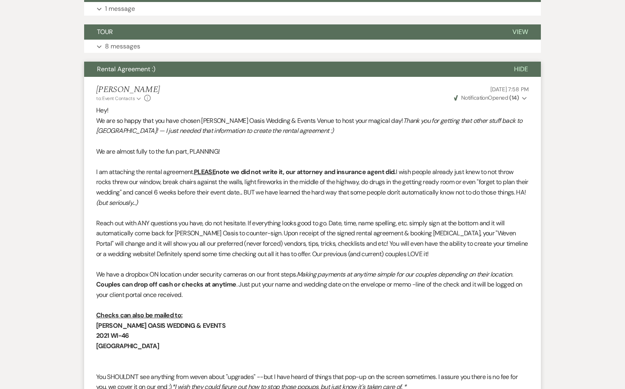
click at [195, 68] on button "Rental Agreement :)" at bounding box center [292, 69] width 417 height 15
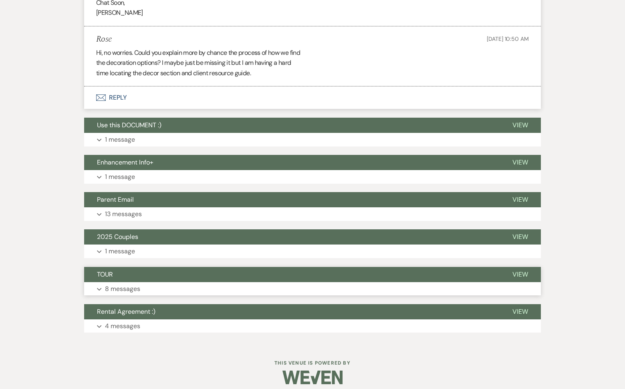
click at [134, 267] on button "TOUR" at bounding box center [291, 274] width 415 height 15
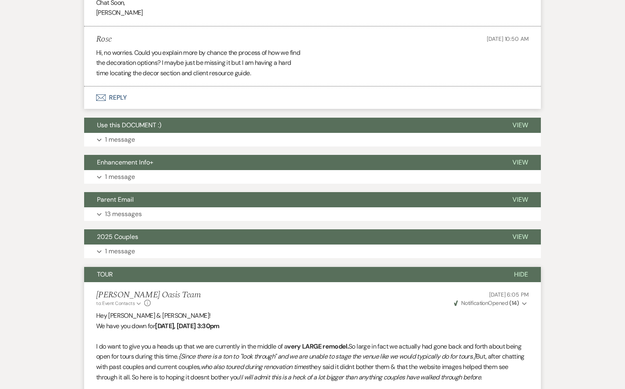
click at [134, 270] on button "TOUR" at bounding box center [292, 274] width 417 height 15
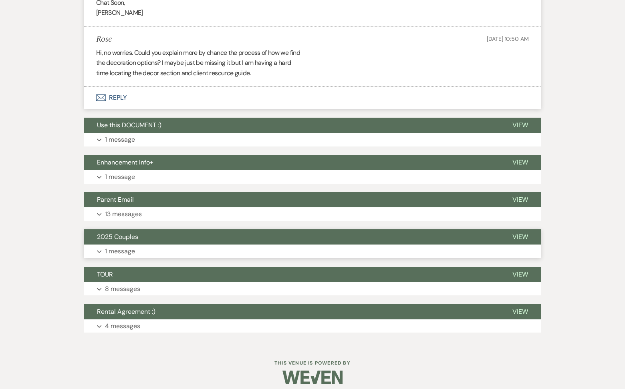
click at [137, 233] on span "2025 Couples" at bounding box center [117, 237] width 41 height 8
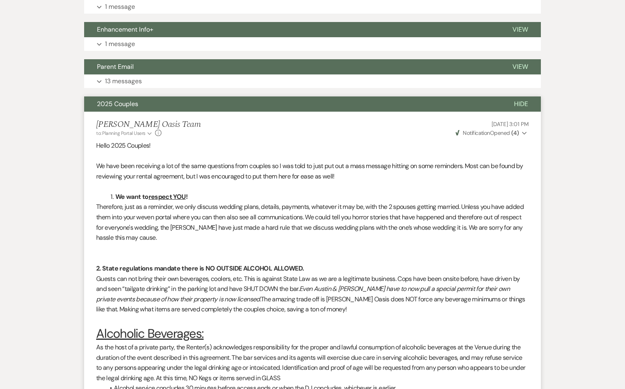
scroll to position [4462, 0]
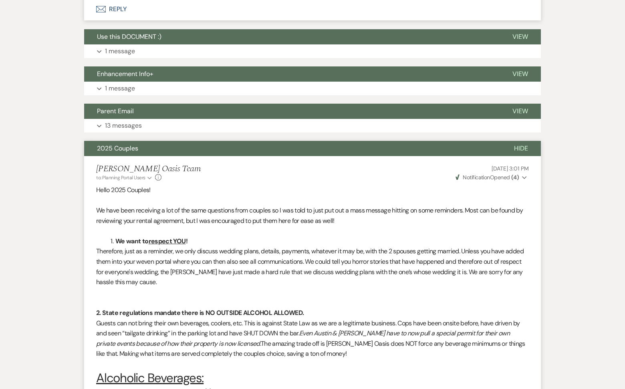
click at [142, 143] on button "2025 Couples" at bounding box center [292, 148] width 417 height 15
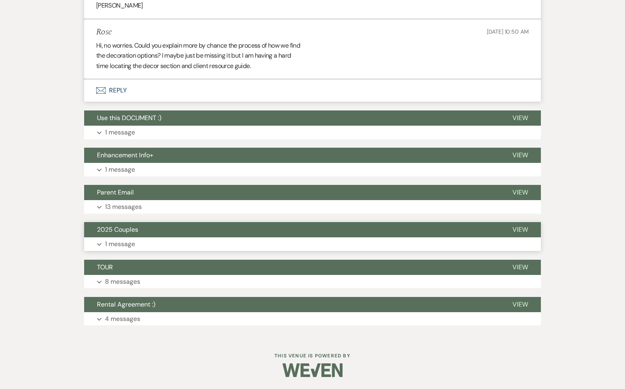
scroll to position [4373, 0]
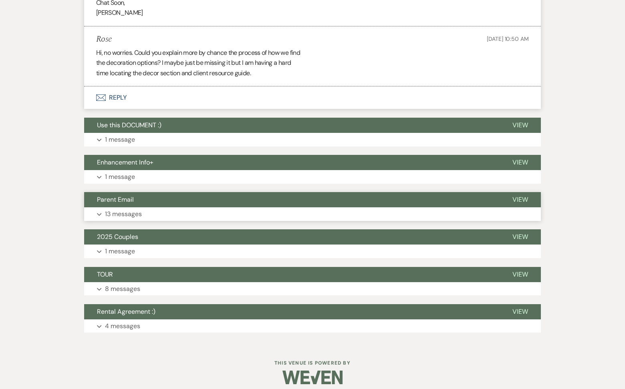
click at [135, 192] on button "Parent Email" at bounding box center [291, 199] width 415 height 15
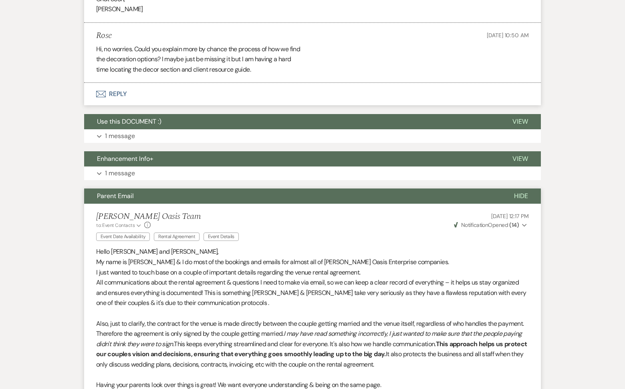
click at [134, 193] on button "Parent Email" at bounding box center [292, 196] width 417 height 15
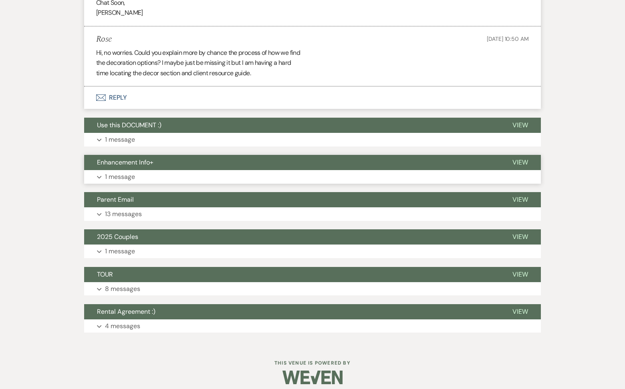
click at [142, 161] on button "Enhancement Info+" at bounding box center [291, 162] width 415 height 15
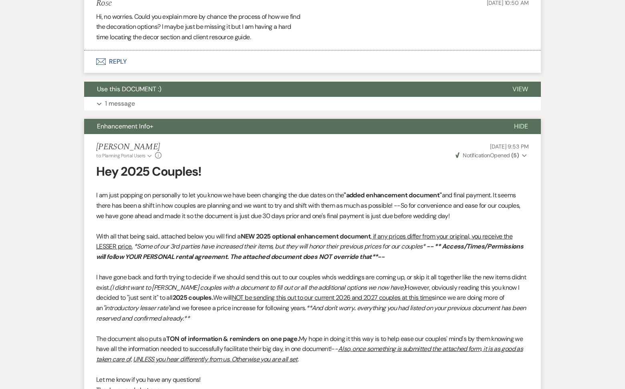
scroll to position [4331, 0]
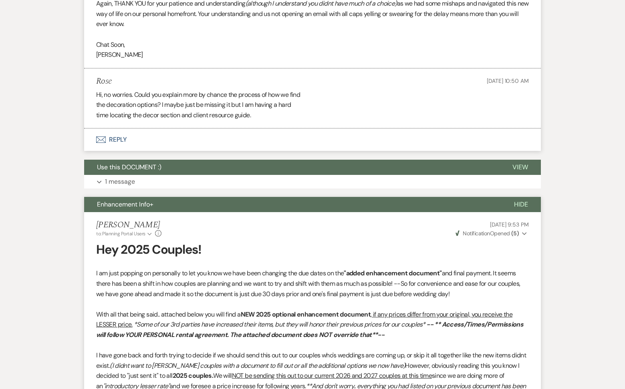
click at [142, 200] on span "Enhancement Info+" at bounding box center [125, 204] width 56 height 8
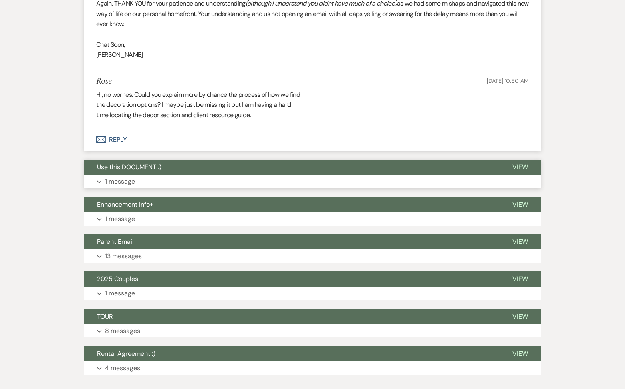
click at [146, 163] on span "Use this DOCUMENT :)" at bounding box center [129, 167] width 64 height 8
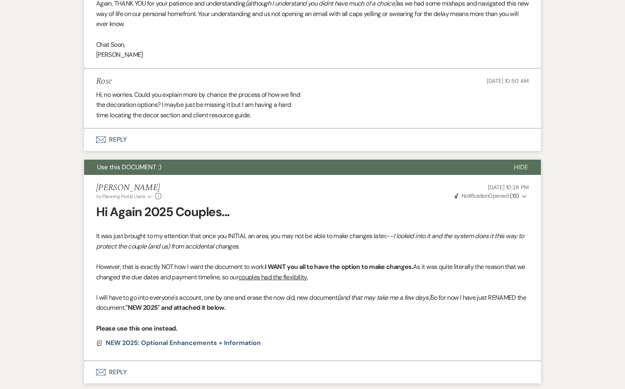
click at [156, 163] on span "Use this DOCUMENT :)" at bounding box center [129, 167] width 64 height 8
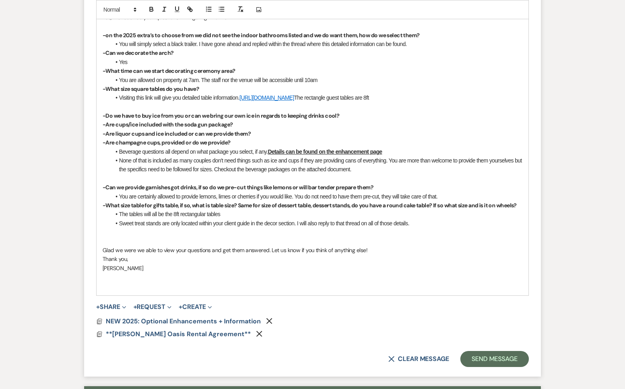
scroll to position [2709, 0]
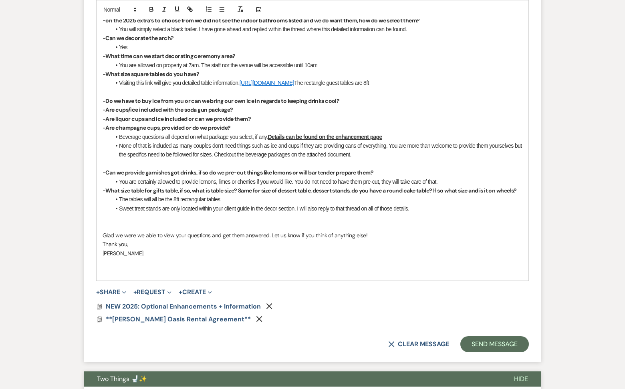
drag, startPoint x: 298, startPoint y: 212, endPoint x: 425, endPoint y: 215, distance: 127.0
click at [425, 213] on li "Sweet treat stands are only located within your client guide in the decor secti…" at bounding box center [317, 208] width 412 height 9
drag, startPoint x: 298, startPoint y: 213, endPoint x: 466, endPoint y: 215, distance: 167.5
click at [467, 213] on li "Sweet treat stands are only located within your client guide in the decor secti…" at bounding box center [317, 208] width 412 height 9
click at [166, 8] on icon "button" at bounding box center [164, 9] width 7 height 7
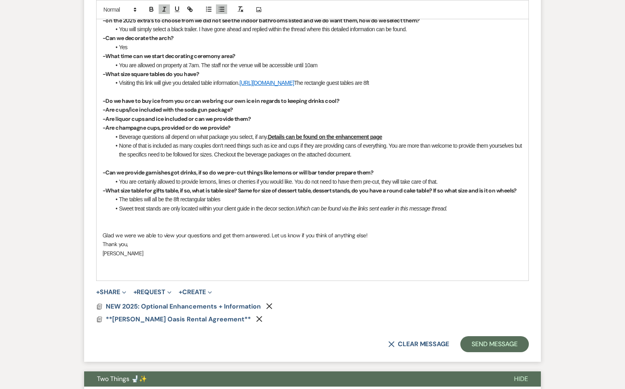
click at [257, 187] on strong "-What size table for gifts table, if so, what is table size? Same for size of d…" at bounding box center [310, 190] width 414 height 7
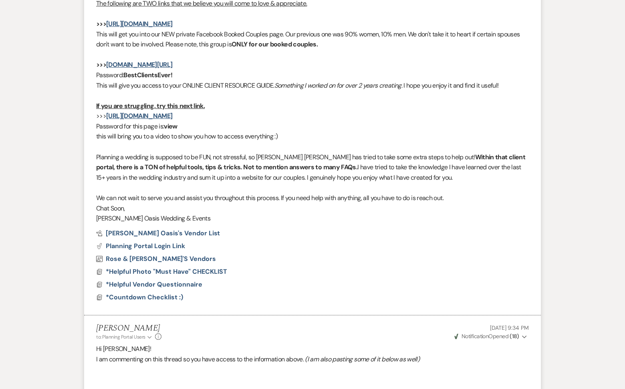
scroll to position [530, 0]
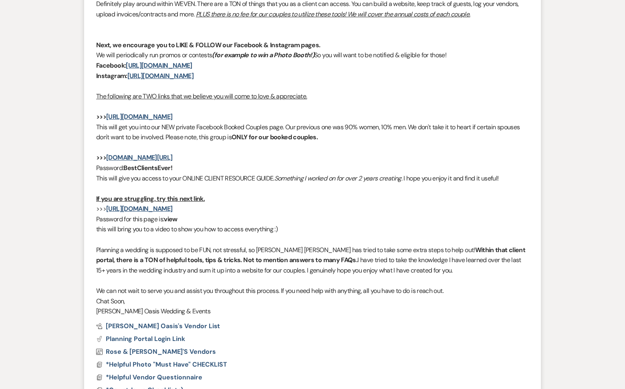
drag, startPoint x: 423, startPoint y: 271, endPoint x: 83, endPoint y: 157, distance: 359.0
copy div ">>> [DOMAIN_NAME][URL] Password: BestClientsEver! This will give you access to …"
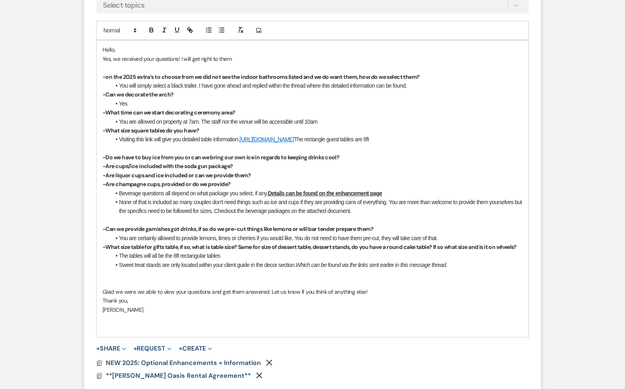
scroll to position [2658, 0]
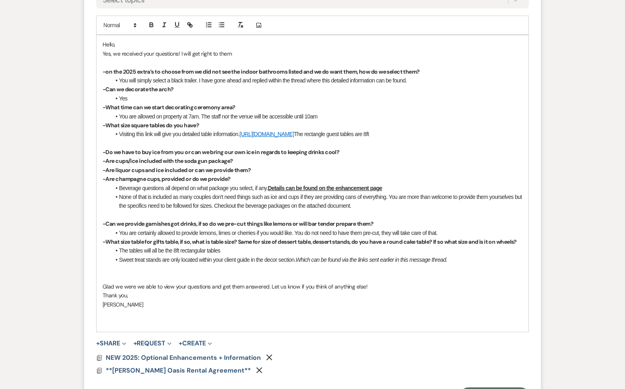
click at [453, 264] on li "Sweet treat stands are only located within your client guide in the decor secti…" at bounding box center [317, 260] width 412 height 9
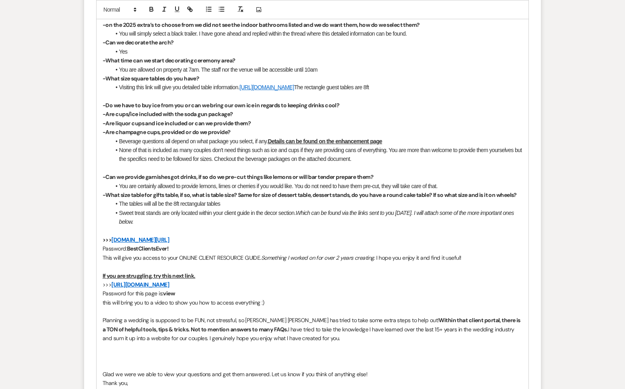
scroll to position [2706, 0]
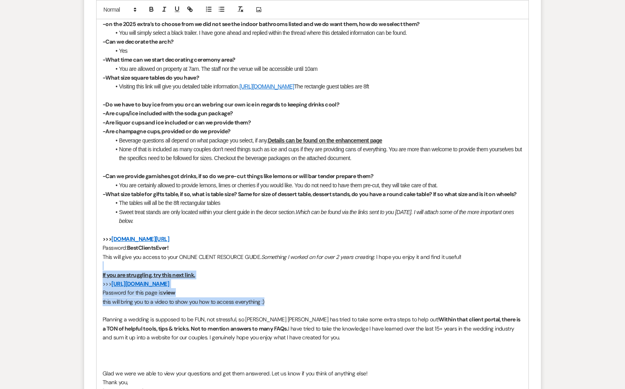
drag, startPoint x: 278, startPoint y: 307, endPoint x: 97, endPoint y: 272, distance: 184.1
click at [97, 272] on div "Hello, Yes, we received your questions! I will get right to them -on the 2025 e…" at bounding box center [313, 203] width 432 height 431
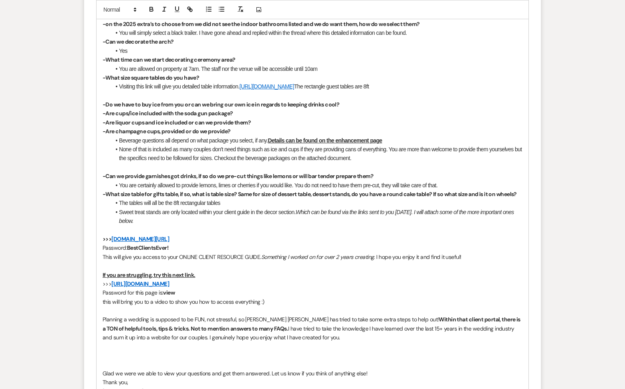
click at [360, 297] on p "Password for this page is: view" at bounding box center [313, 292] width 420 height 9
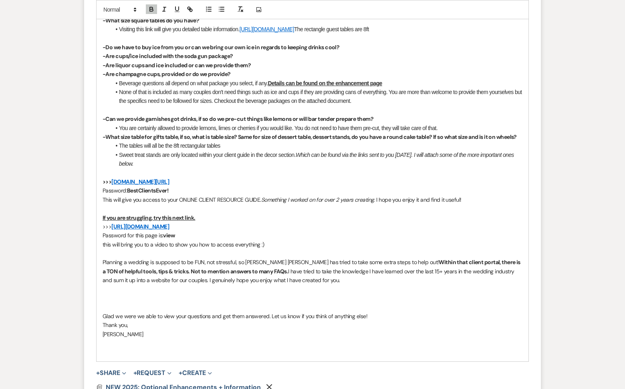
scroll to position [2764, 0]
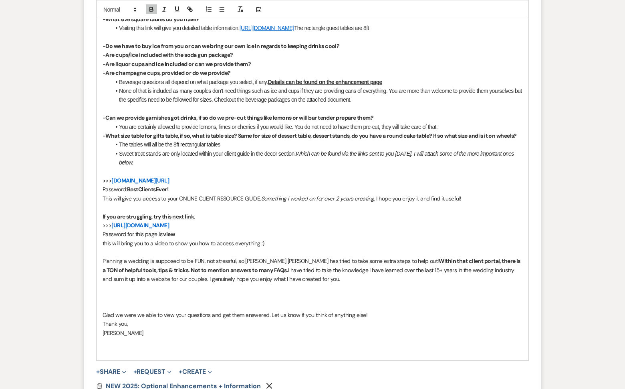
click at [129, 302] on p at bounding box center [313, 297] width 420 height 9
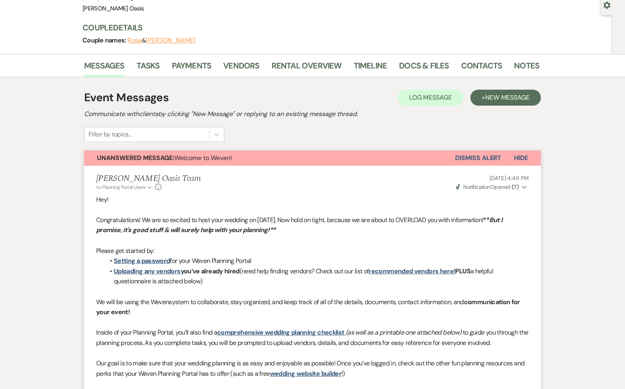
scroll to position [0, 0]
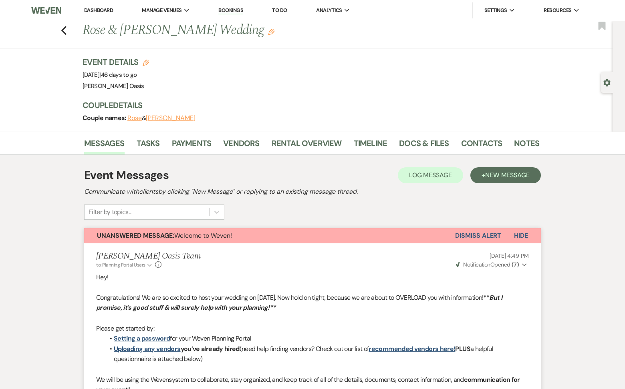
click at [97, 12] on link "Dashboard" at bounding box center [98, 10] width 29 height 7
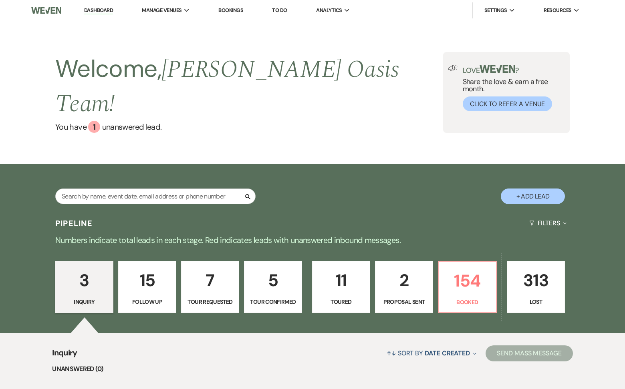
scroll to position [216, 0]
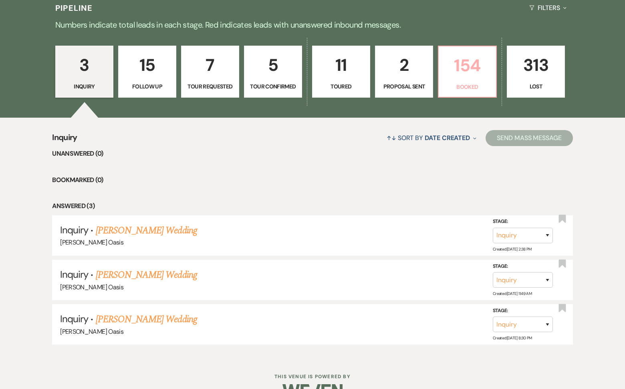
click at [458, 83] on p "Booked" at bounding box center [467, 87] width 48 height 9
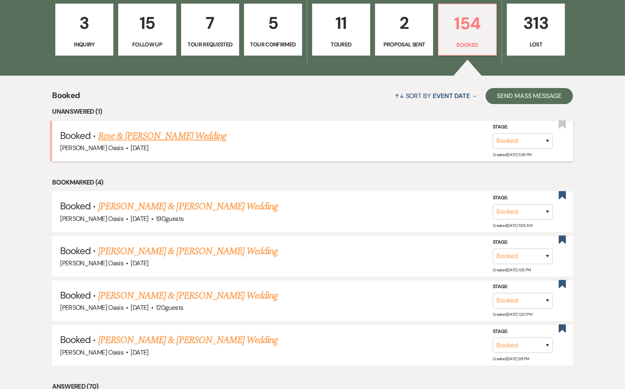
click at [161, 129] on link "Rose & [PERSON_NAME] Wedding" at bounding box center [162, 136] width 128 height 14
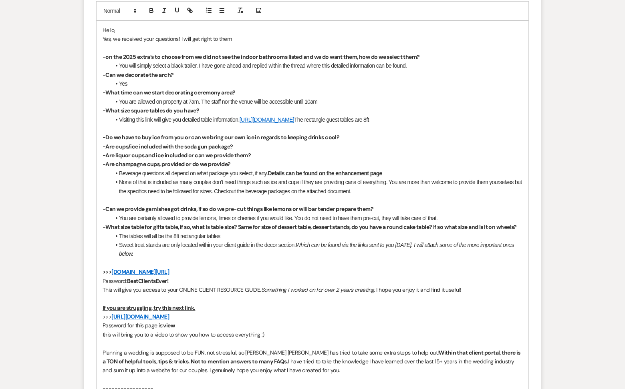
scroll to position [2707, 0]
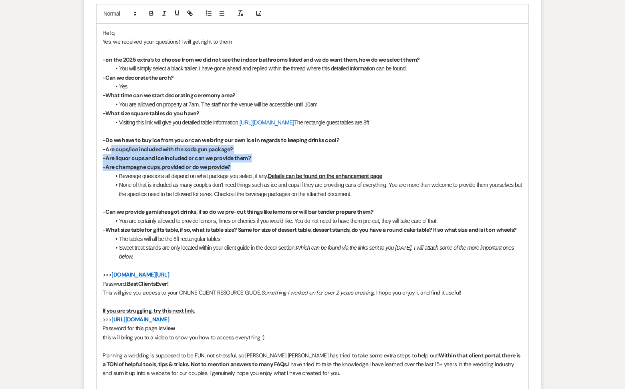
drag, startPoint x: 228, startPoint y: 166, endPoint x: 112, endPoint y: 141, distance: 117.9
click at [112, 141] on div "Hello, Yes, we received your questions! I will get right to them -on the 2025 e…" at bounding box center [313, 230] width 432 height 413
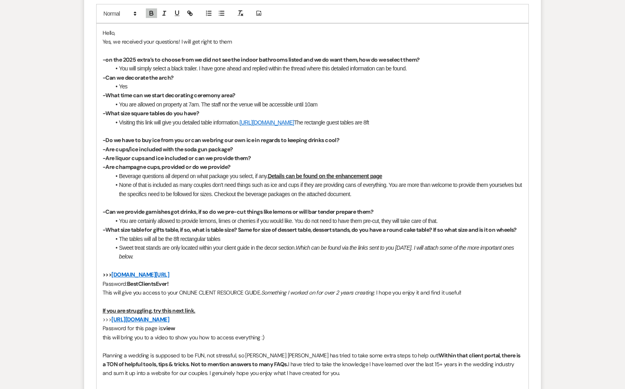
click at [147, 176] on li "Beverage questions all depend on what package you select, if any. Details can b…" at bounding box center [317, 176] width 412 height 9
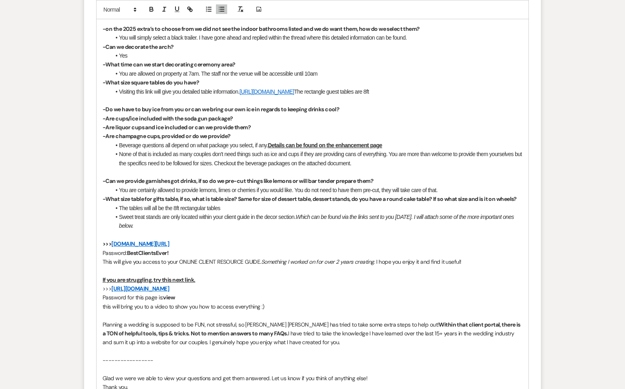
scroll to position [2735, 0]
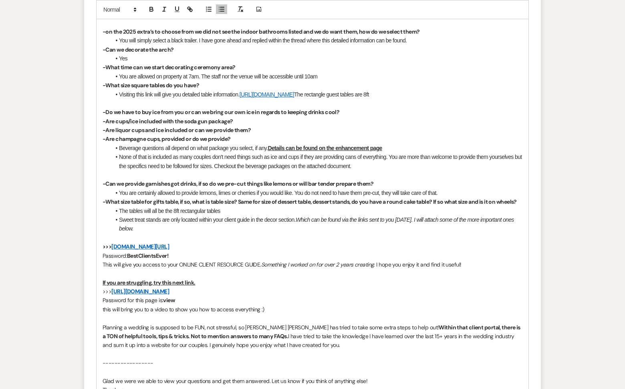
click at [334, 145] on u "Details can be found on the enhancement page" at bounding box center [325, 148] width 114 height 6
click at [337, 145] on u "Details can be found on the enhancement page" at bounding box center [325, 148] width 114 height 6
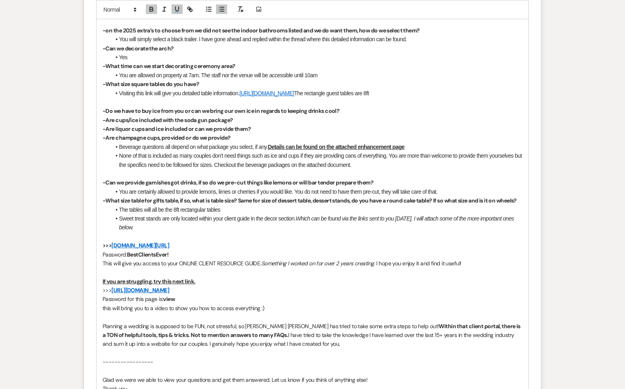
click at [181, 223] on li "Sweet treat stands are only located within your client guide in the decor secti…" at bounding box center [317, 223] width 412 height 18
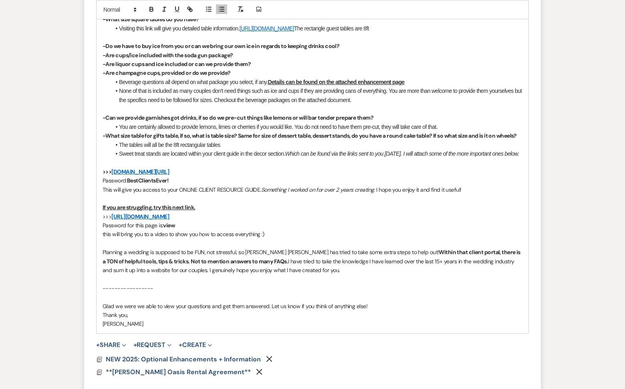
scroll to position [2803, 0]
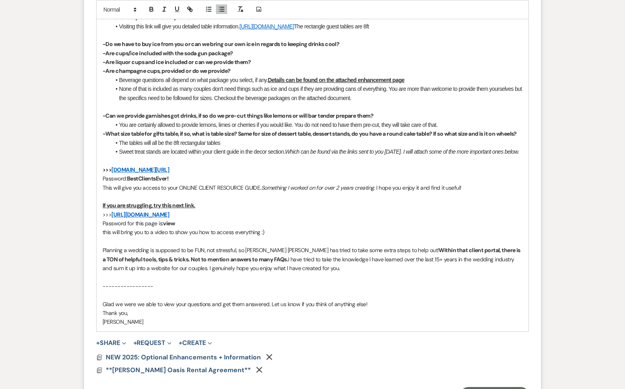
click at [372, 309] on p "Glad we were we able to view your questions and get them answered. Let us know …" at bounding box center [313, 304] width 420 height 9
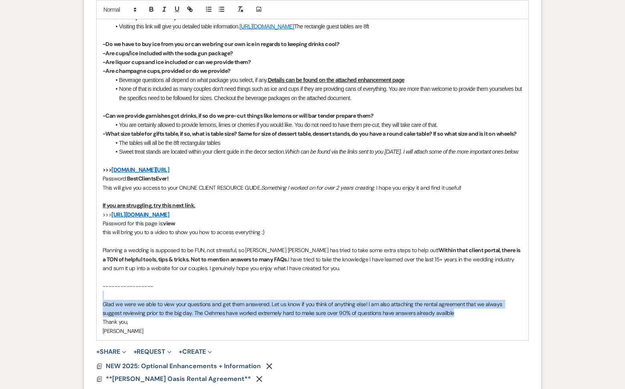
drag, startPoint x: 439, startPoint y: 327, endPoint x: 79, endPoint y: 312, distance: 359.7
copy div "Glad we were we able to view your questions and get them answered. Let us know …"
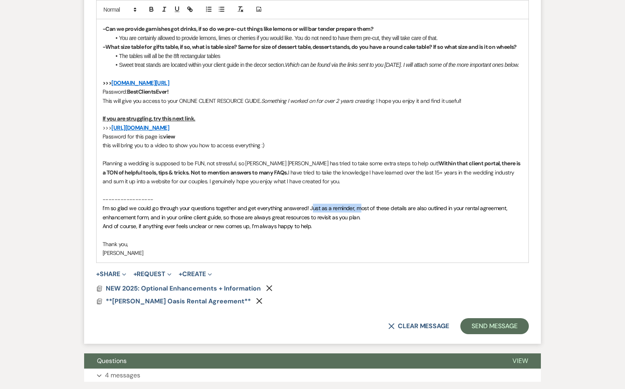
drag, startPoint x: 359, startPoint y: 221, endPoint x: 310, endPoint y: 221, distance: 48.5
click at [310, 221] on span "I’m so glad we could go through your questions together and get everything answ…" at bounding box center [306, 213] width 406 height 16
click at [170, 221] on span "I’m so glad we could go through your questions together and get everything answ…" at bounding box center [312, 213] width 419 height 16
click at [299, 258] on p "[PERSON_NAME]" at bounding box center [313, 253] width 420 height 9
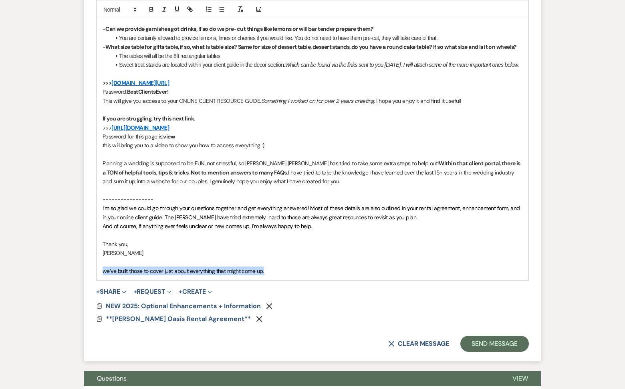
drag, startPoint x: 272, startPoint y: 285, endPoint x: 73, endPoint y: 284, distance: 199.5
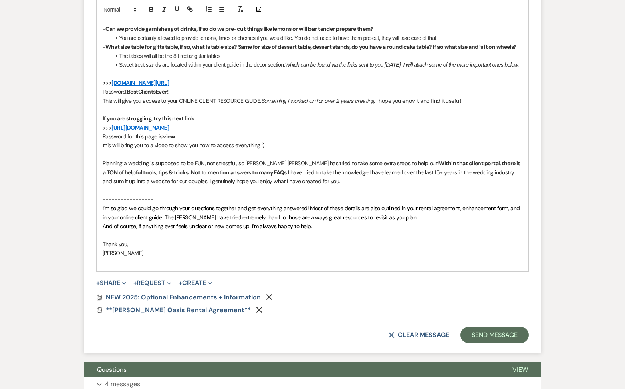
click at [244, 221] on span "I’m so glad we could go through your questions together and get everything answ…" at bounding box center [312, 213] width 419 height 16
drag, startPoint x: 466, startPoint y: 234, endPoint x: 319, endPoint y: 235, distance: 147.0
click at [319, 222] on p "I’m so glad we could go through your questions together and get everything answ…" at bounding box center [313, 213] width 420 height 18
click at [246, 221] on span "I’m so glad we could go through your questions together and get everything answ…" at bounding box center [312, 213] width 419 height 16
click at [345, 222] on p "I’m so glad we could go through your questions together and get everything answ…" at bounding box center [313, 213] width 420 height 18
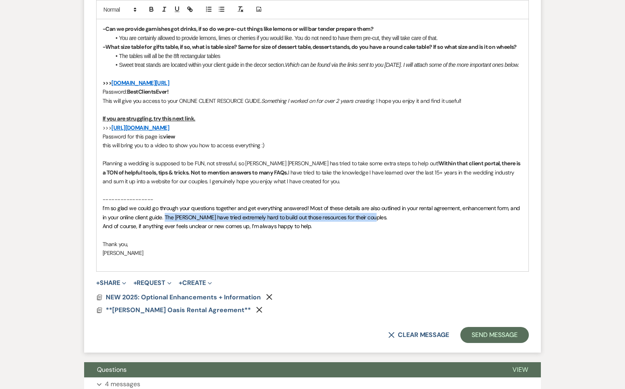
drag, startPoint x: 347, startPoint y: 233, endPoint x: 166, endPoint y: 233, distance: 180.7
click at [166, 222] on p "I’m so glad we could go through your questions together and get everything answ…" at bounding box center [313, 213] width 420 height 18
copy span "The [PERSON_NAME] have tried extremely hard to build out those resources for th…"
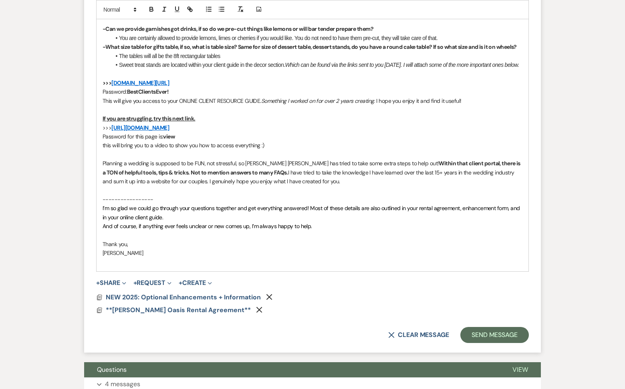
click at [308, 221] on span "I’m so glad we could go through your questions together and get everything answ…" at bounding box center [312, 213] width 419 height 16
click at [446, 221] on span "I’m so glad we could go through your questions together and get everything answ…" at bounding box center [308, 213] width 411 height 16
click at [498, 221] on span "I’m so glad we could go through your questions together and get everything answ…" at bounding box center [311, 213] width 417 height 16
click at [413, 222] on p "I’m so glad we could go through your questions together and get everything answ…" at bounding box center [313, 213] width 420 height 18
click at [103, 230] on span "And of course, if anything ever feels unclear or new comes up, I’m always happy…" at bounding box center [208, 226] width 210 height 7
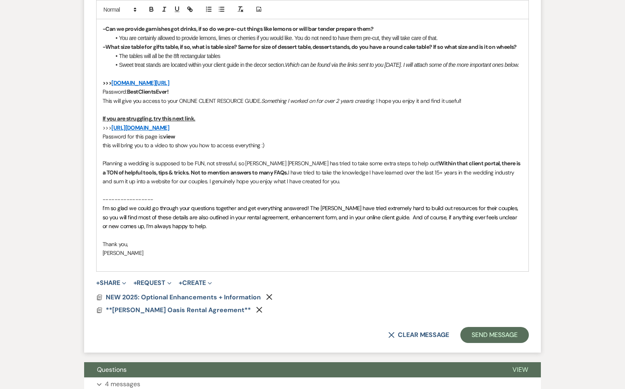
click at [496, 221] on span "I’m so glad we could go through your questions together and get everything answ…" at bounding box center [311, 217] width 417 height 25
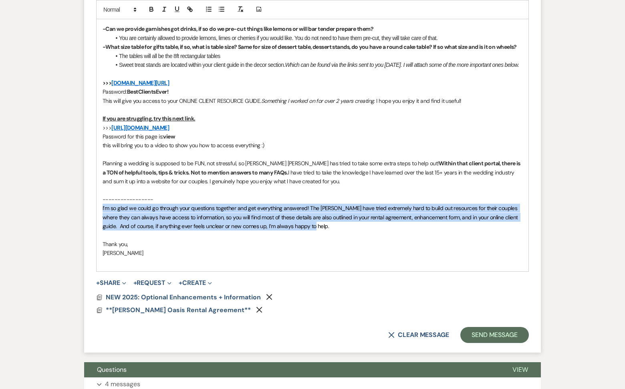
drag, startPoint x: 321, startPoint y: 243, endPoint x: 58, endPoint y: 224, distance: 263.9
copy span "I’m so glad we could go through your questions together and get everything answ…"
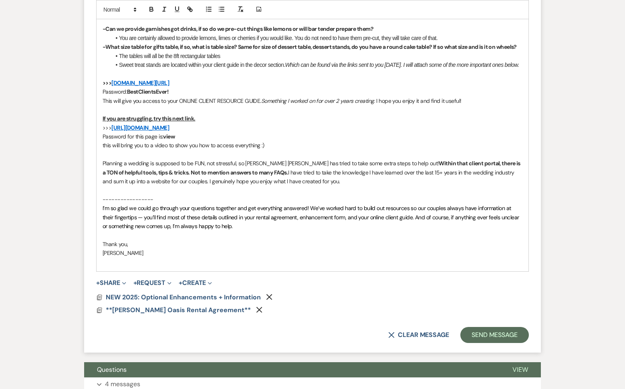
click at [323, 220] on span "I’m so glad we could go through your questions together and get everything answ…" at bounding box center [312, 217] width 418 height 25
click at [451, 220] on span "I’m so glad we could go through your questions together and get everything answ…" at bounding box center [313, 217] width 421 height 25
click at [468, 231] on p "I’m so glad we could go through your questions together and get everything answ…" at bounding box center [313, 217] width 420 height 27
click at [212, 230] on span "I’m so glad we could go through your questions together and get everything answ…" at bounding box center [313, 217] width 421 height 25
click at [165, 204] on p "-----------------" at bounding box center [313, 199] width 420 height 9
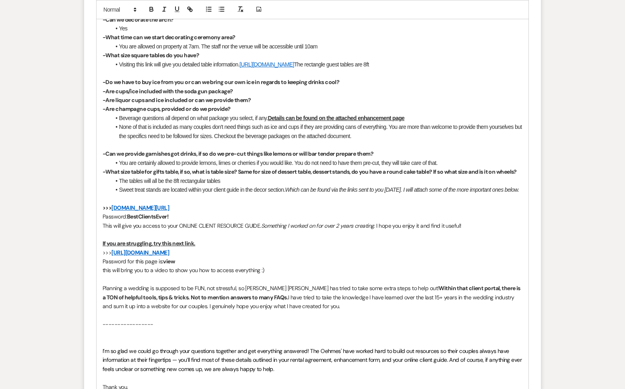
scroll to position [2661, 0]
